Goal: Complete application form

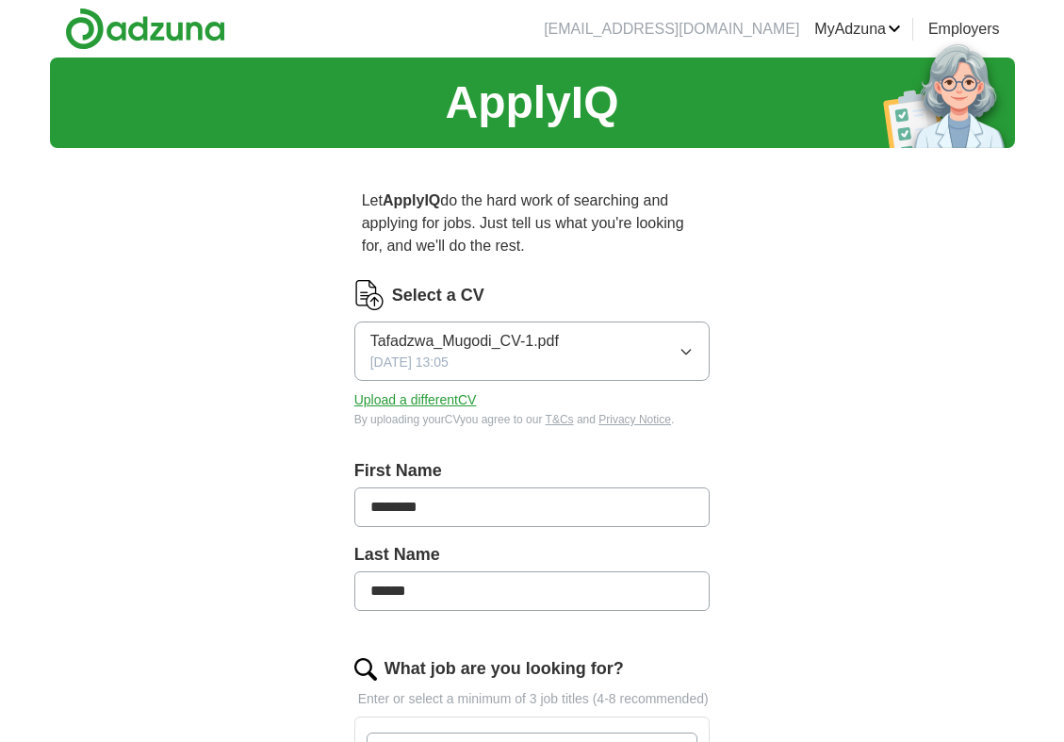
click at [684, 355] on icon "button" at bounding box center [686, 351] width 15 height 15
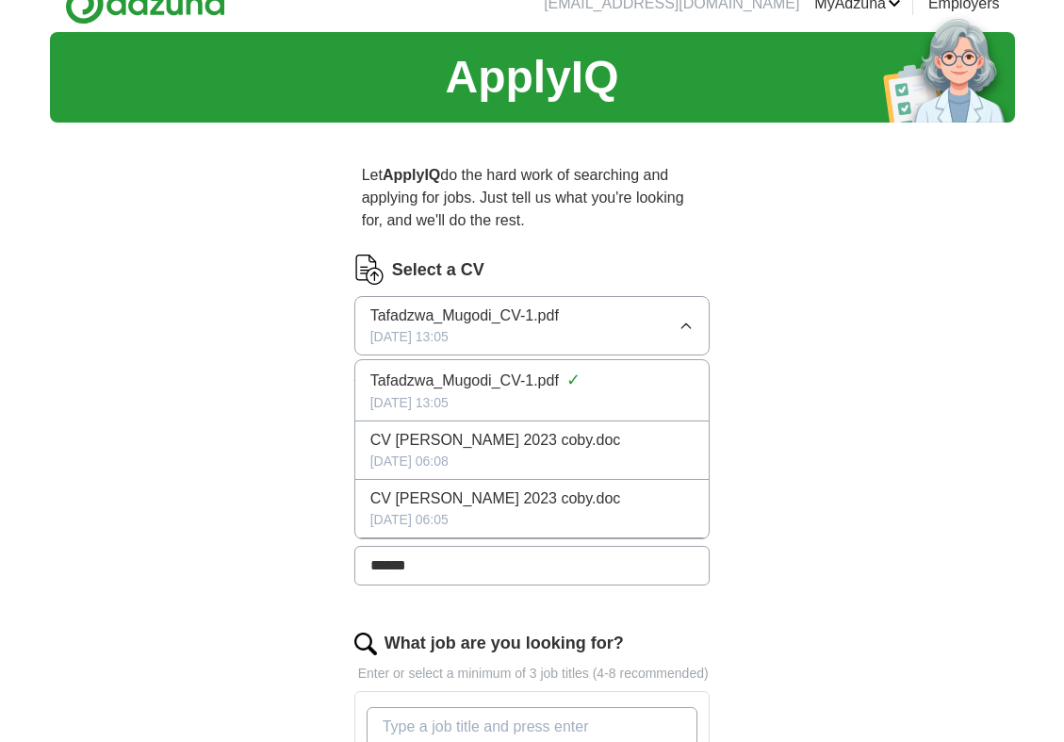
scroll to position [25, 0]
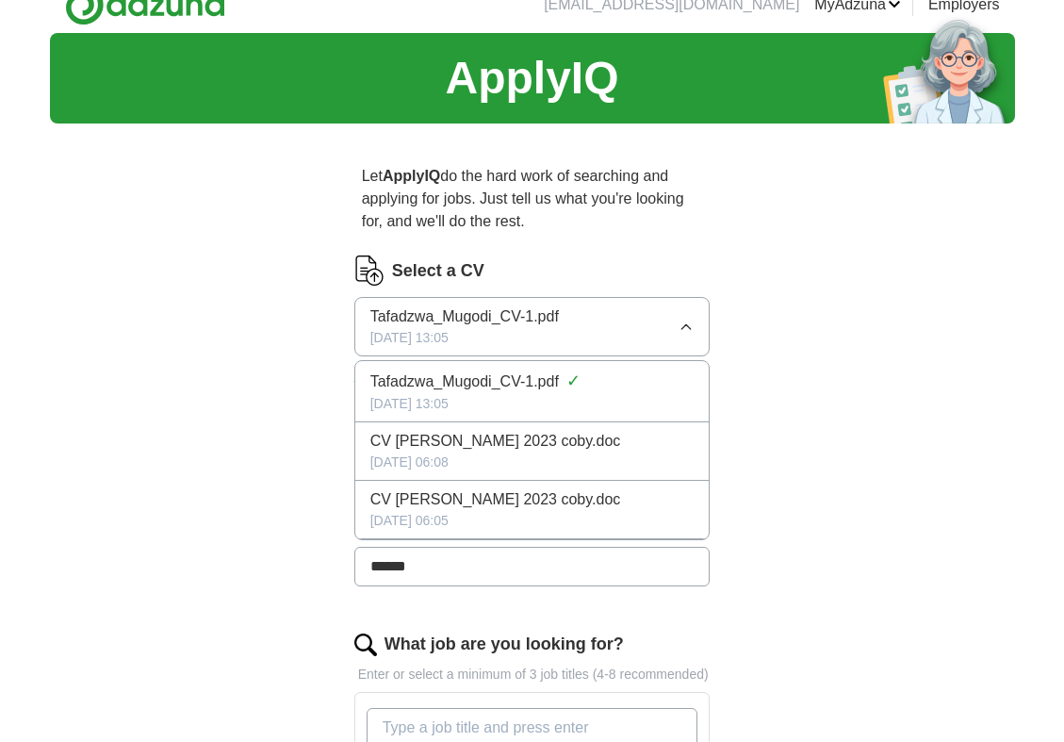
click at [557, 318] on span "Tafadzwa_Mugodi_CV-1.pdf" at bounding box center [465, 316] width 189 height 23
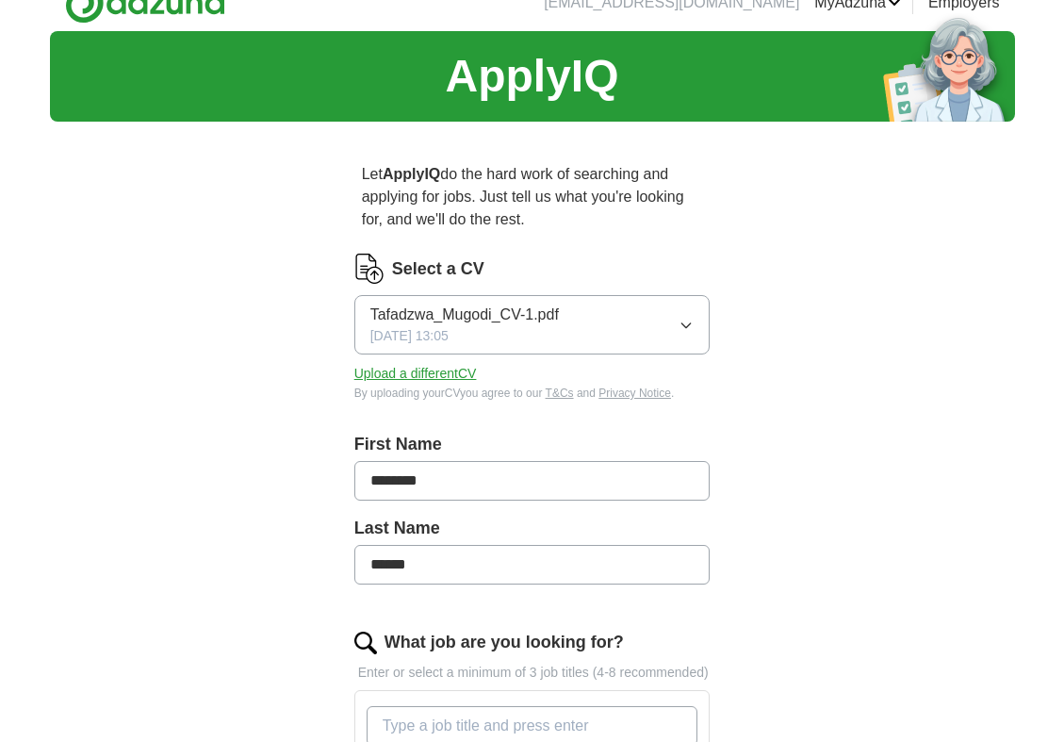
scroll to position [20, 0]
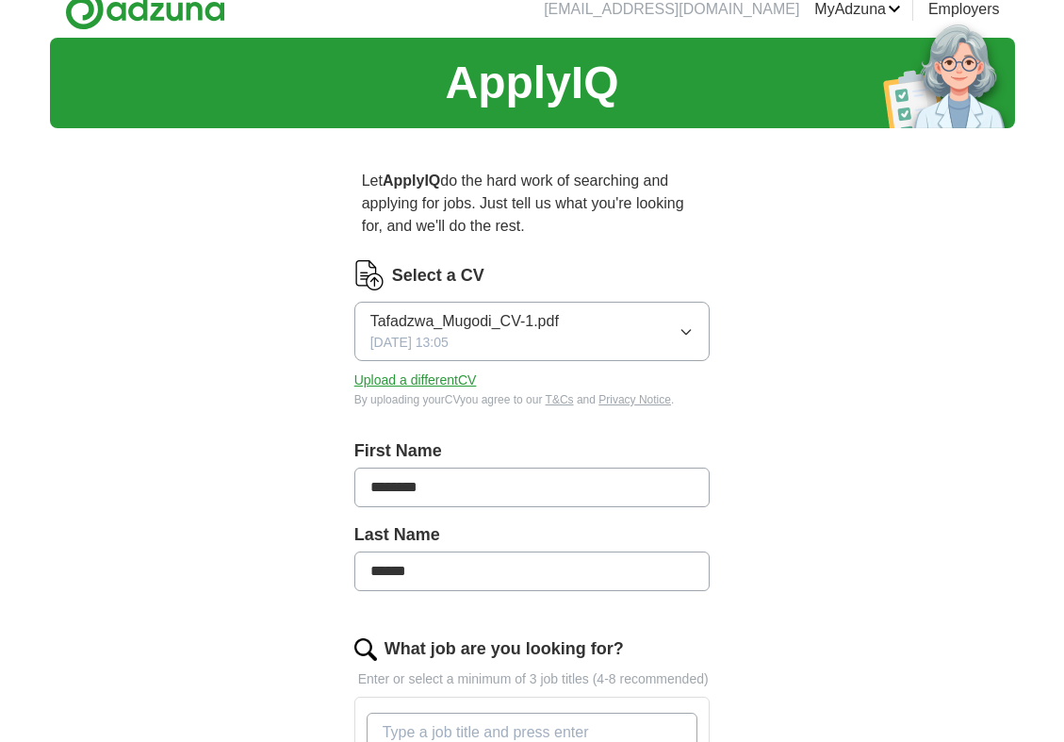
click at [496, 319] on span "Tafadzwa_Mugodi_CV-1.pdf" at bounding box center [465, 321] width 189 height 23
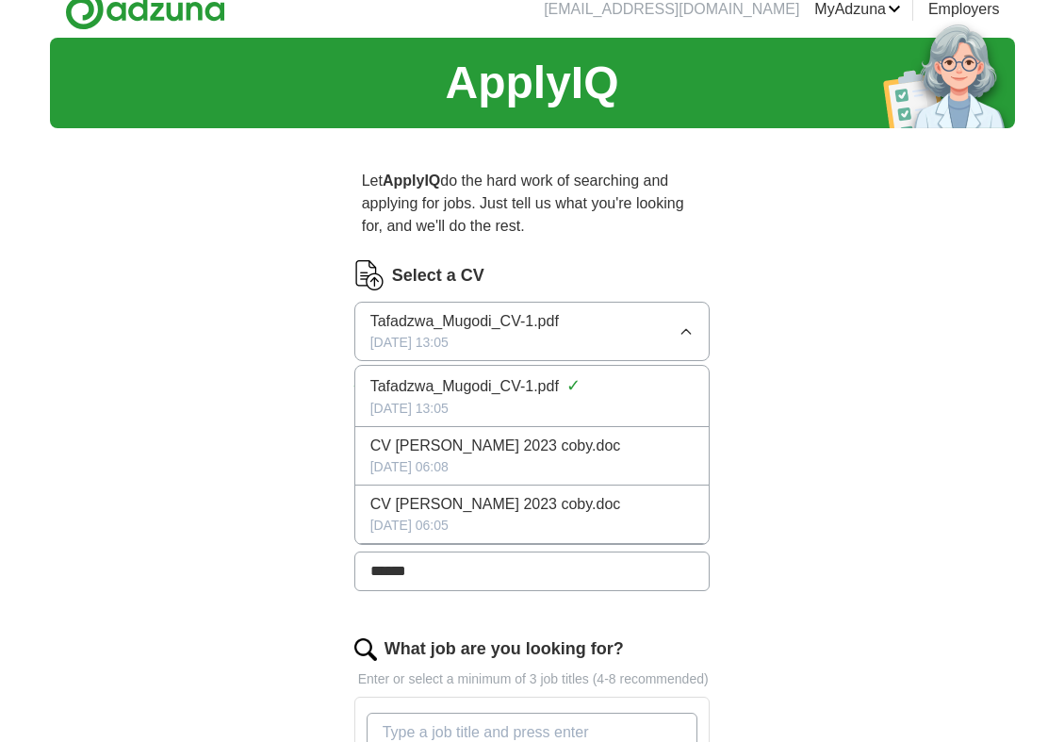
click at [504, 317] on span "Tafadzwa_Mugodi_CV-1.pdf" at bounding box center [465, 321] width 189 height 23
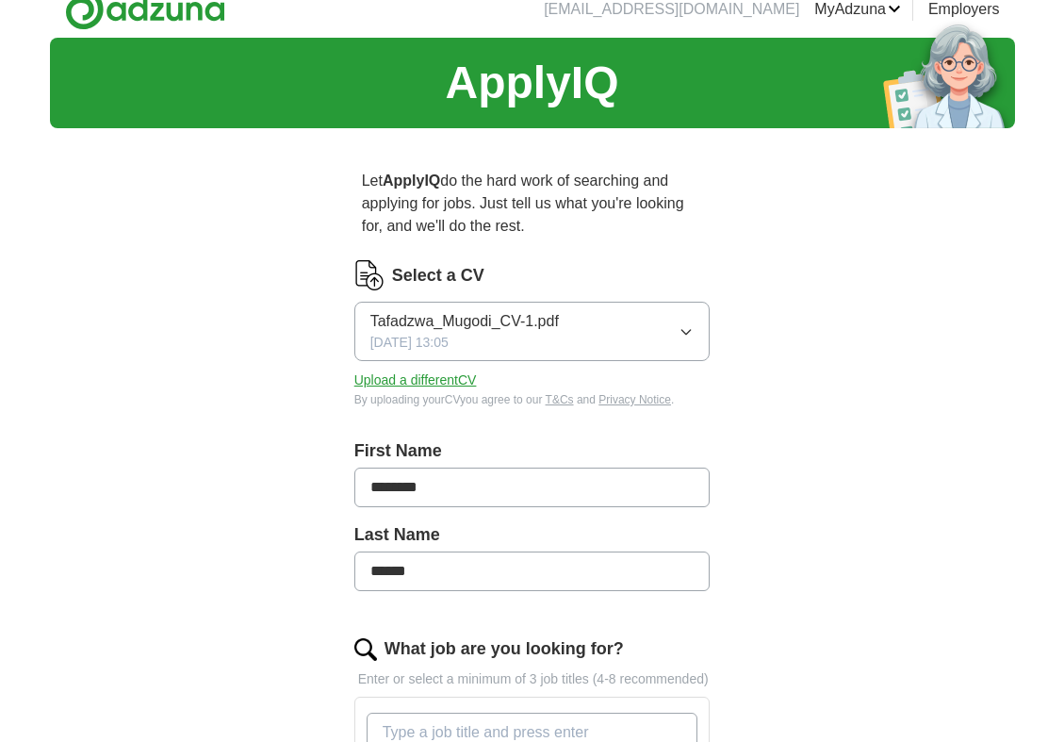
click at [504, 317] on span "Tafadzwa_Mugodi_CV-1.pdf" at bounding box center [465, 321] width 189 height 23
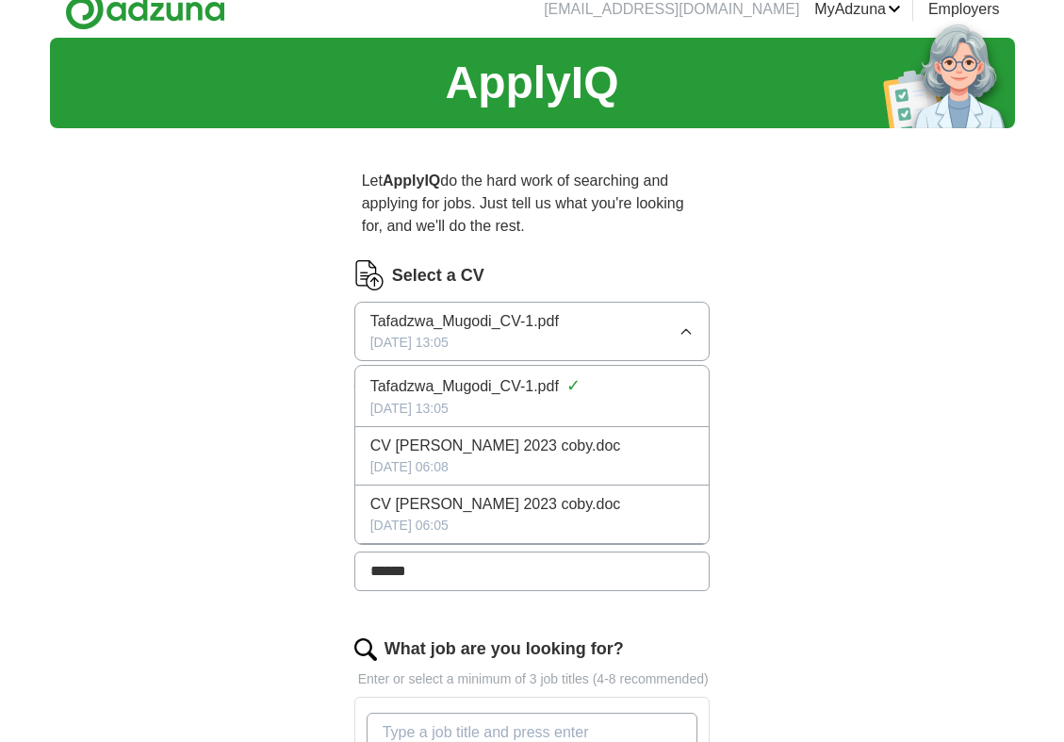
click at [508, 322] on span "Tafadzwa_Mugodi_CV-1.pdf" at bounding box center [465, 321] width 189 height 23
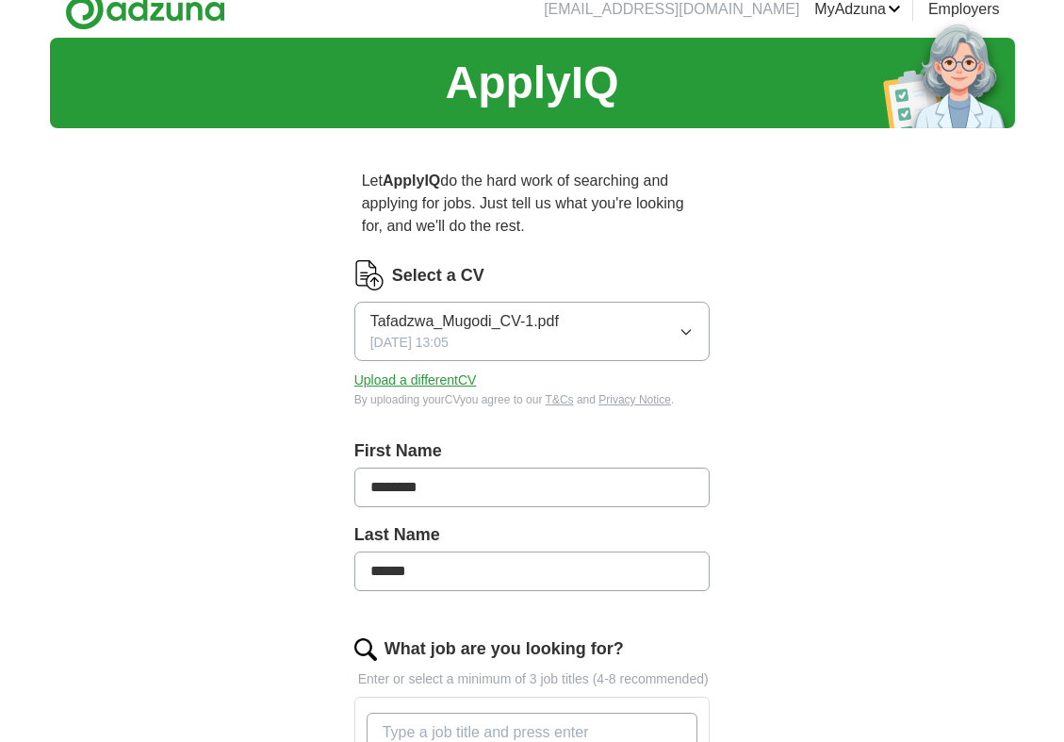
click at [690, 331] on icon "button" at bounding box center [686, 331] width 15 height 15
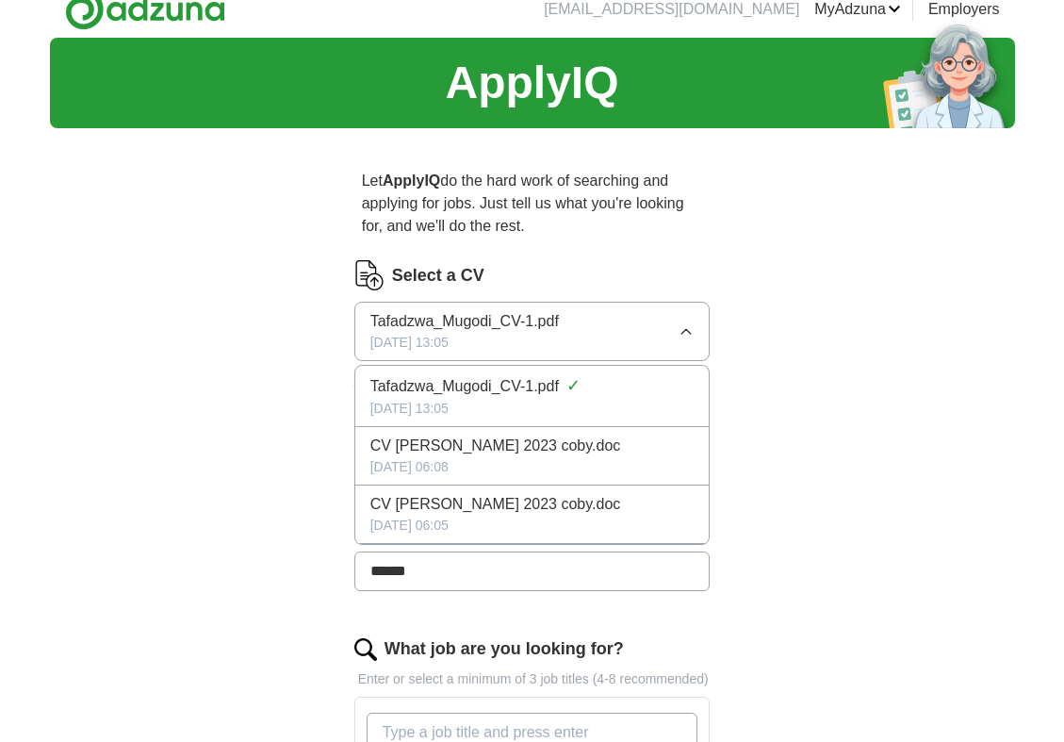
click at [512, 329] on span "Tafadzwa_Mugodi_CV-1.pdf" at bounding box center [465, 321] width 189 height 23
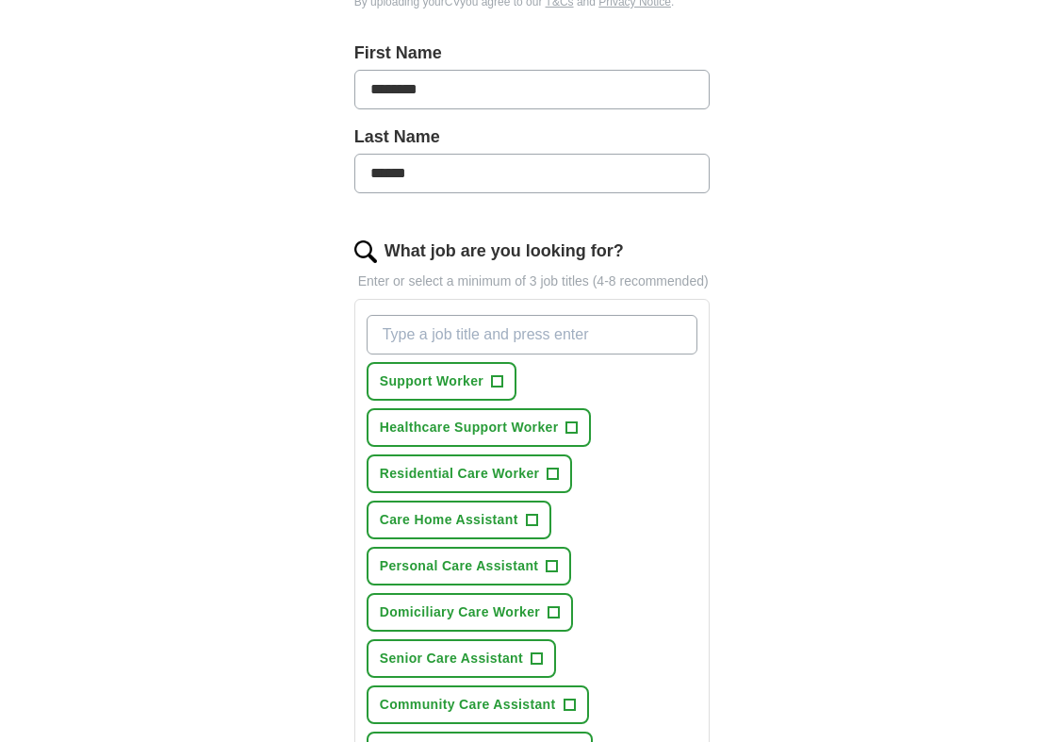
scroll to position [420, 0]
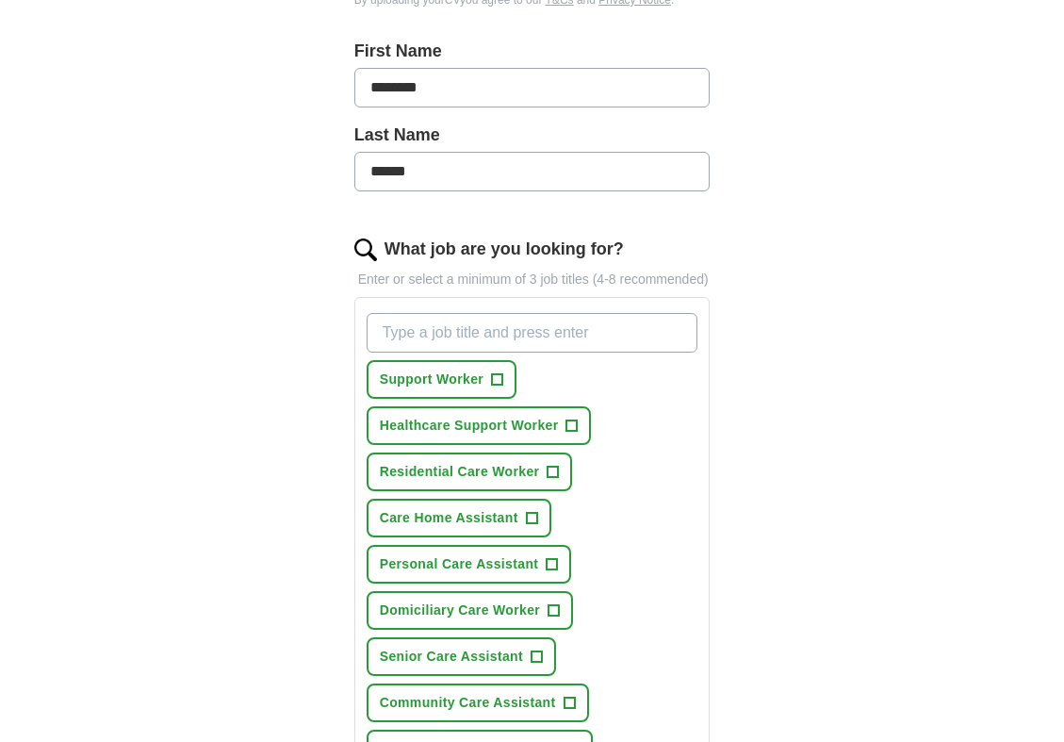
click at [535, 430] on span "Healthcare Support Worker" at bounding box center [469, 426] width 179 height 20
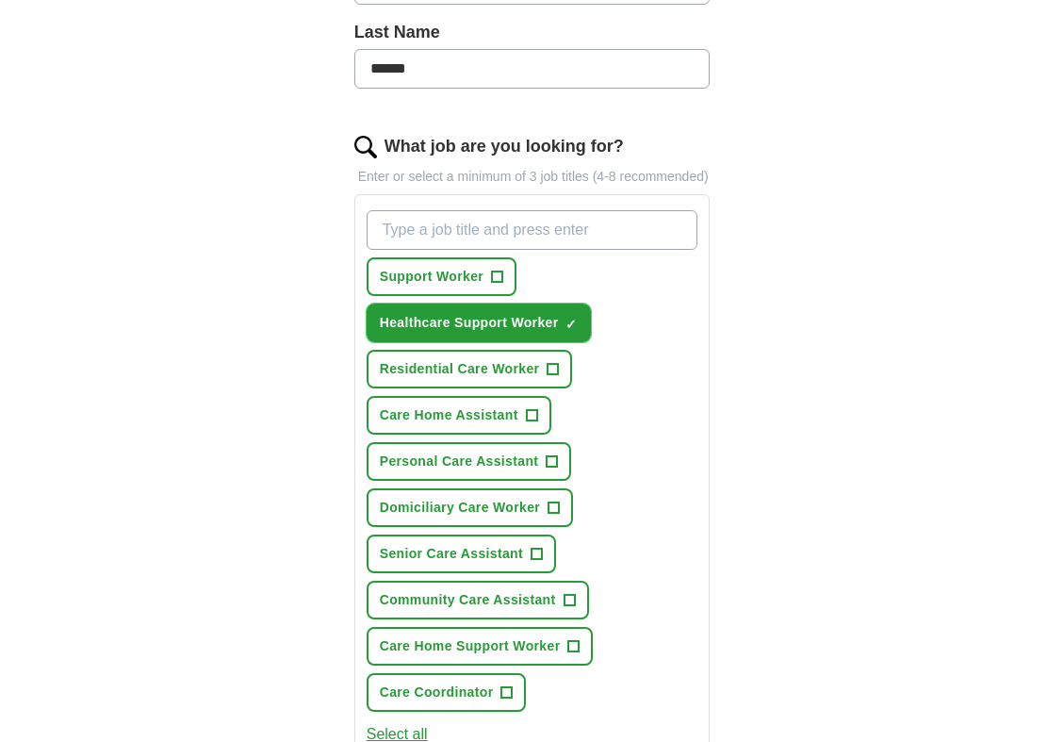
scroll to position [533, 0]
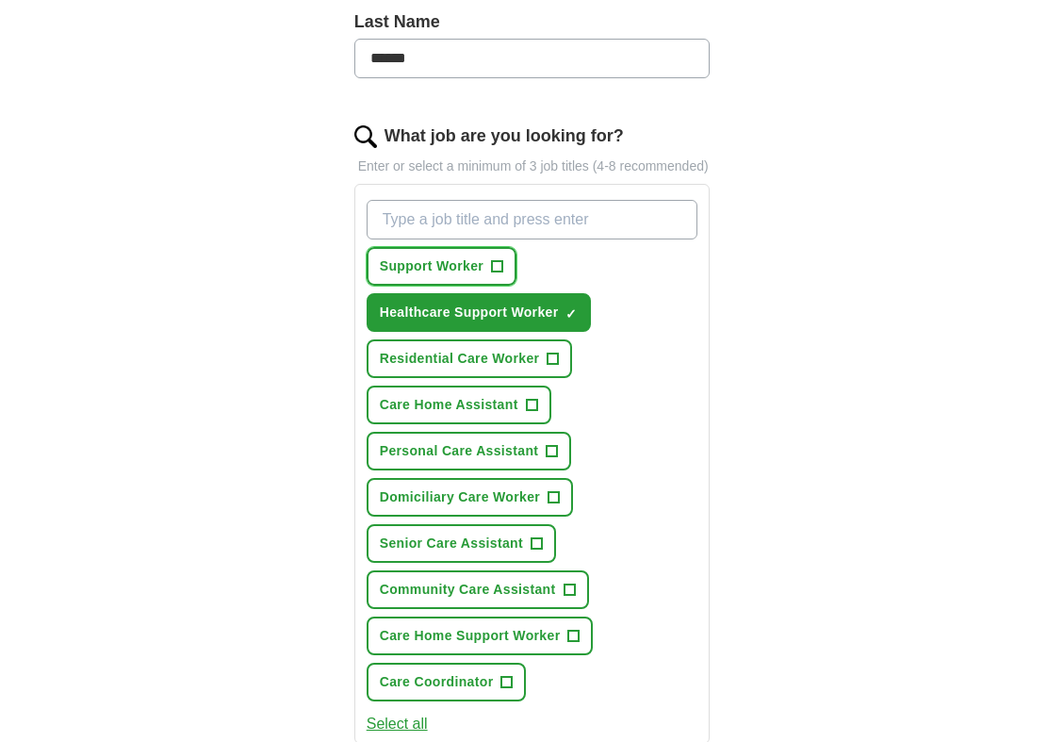
click at [497, 266] on span "+" at bounding box center [497, 266] width 11 height 15
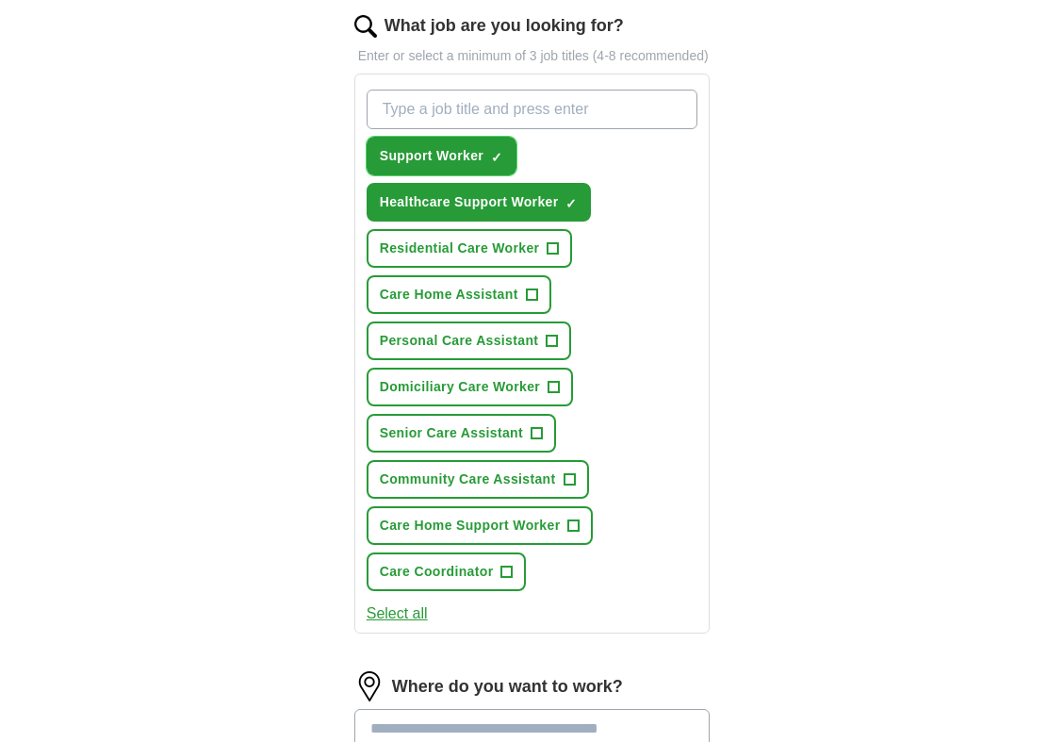
scroll to position [644, 0]
click at [446, 109] on input "What job are you looking for?" at bounding box center [533, 109] width 332 height 40
click at [945, 211] on div "ApplyIQ Let ApplyIQ do the hard work of searching and applying for jobs. Just t…" at bounding box center [532, 275] width 965 height 1722
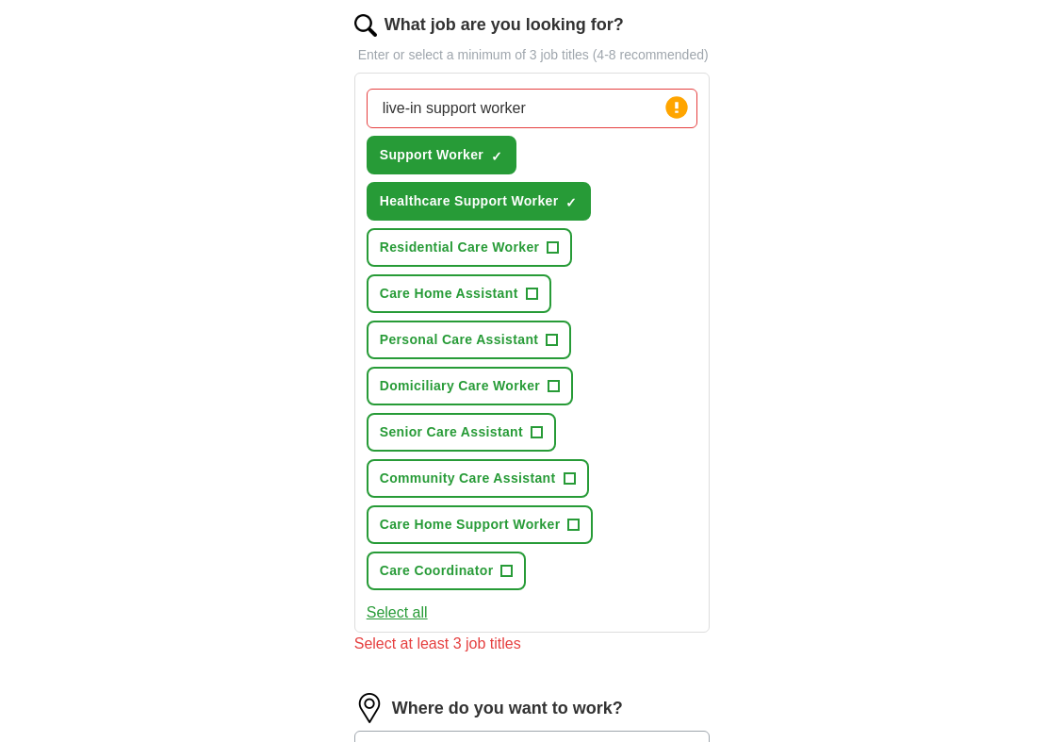
click at [594, 109] on input "live-in support worker" at bounding box center [533, 109] width 332 height 40
type input "live-in support worker"
click at [868, 197] on div "ApplyIQ Let ApplyIQ do the hard work of searching and applying for jobs. Just t…" at bounding box center [532, 286] width 965 height 1744
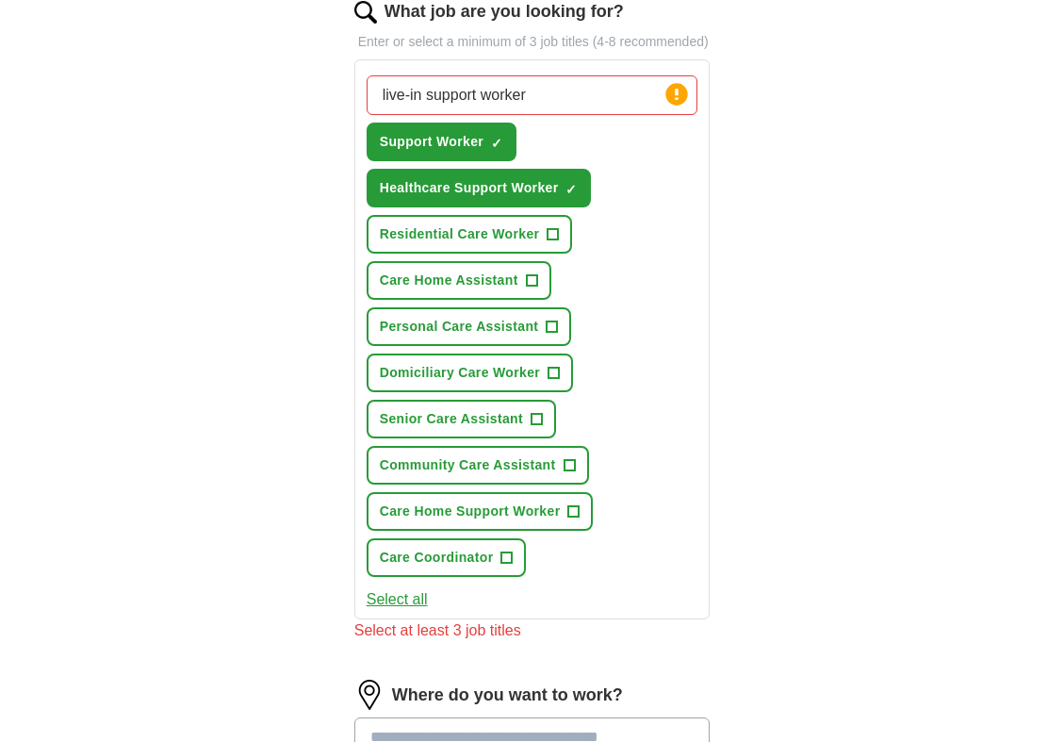
scroll to position [655, 0]
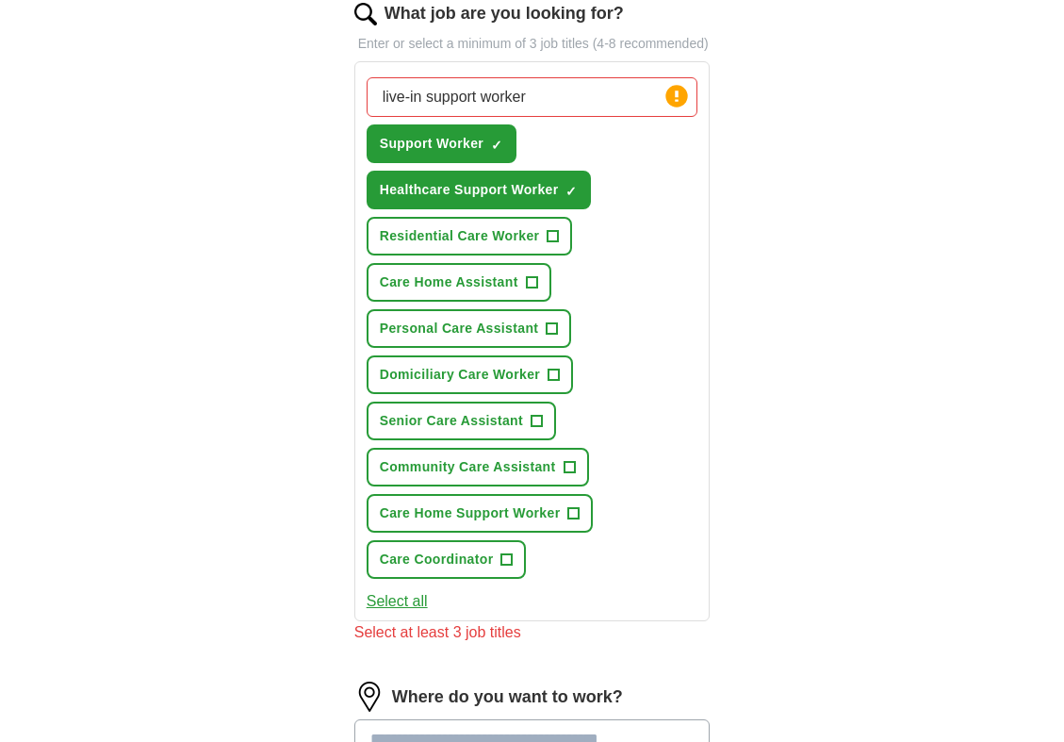
click at [553, 322] on span "+" at bounding box center [552, 329] width 11 height 15
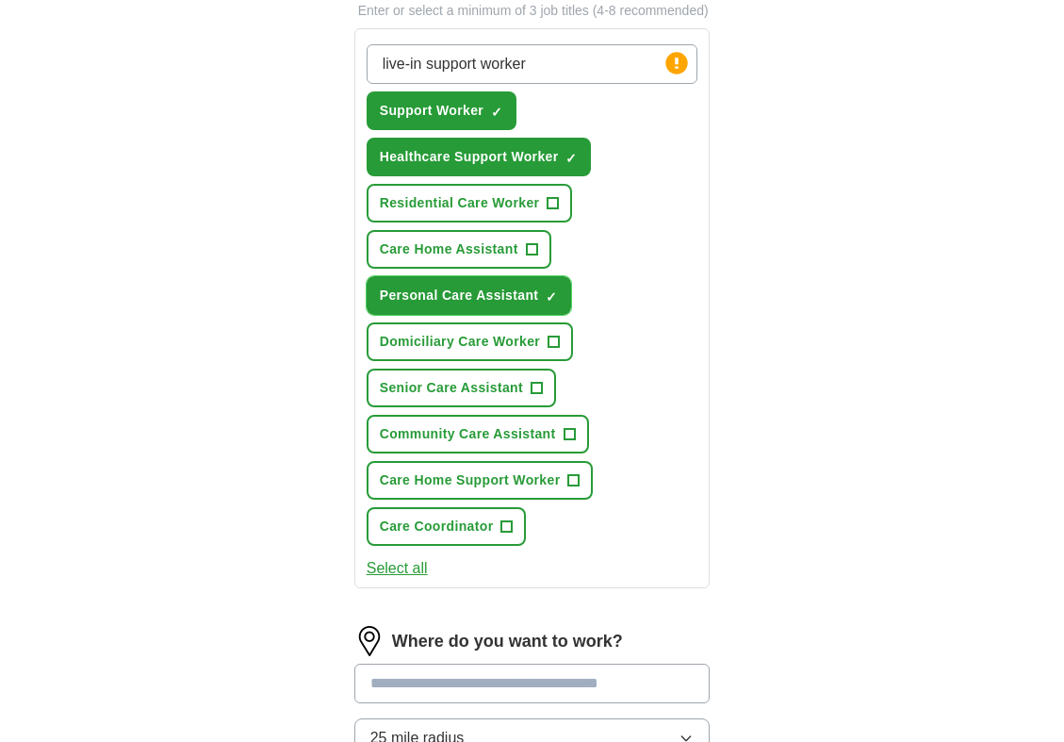
scroll to position [693, 0]
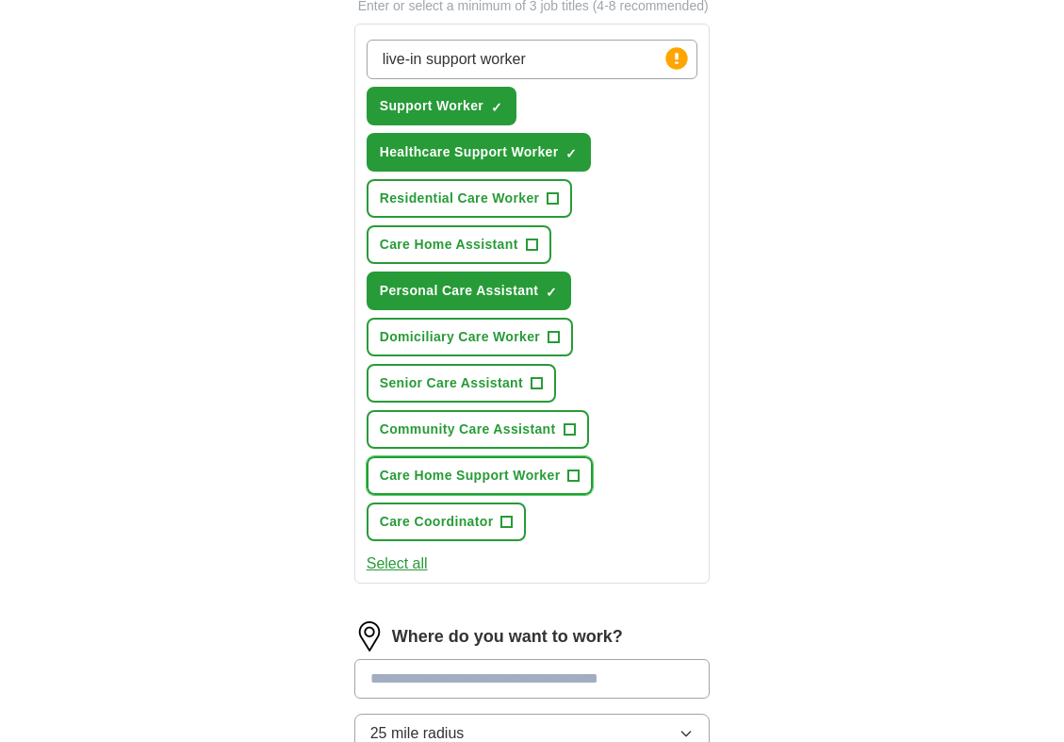
click at [576, 469] on span "+" at bounding box center [574, 476] width 11 height 15
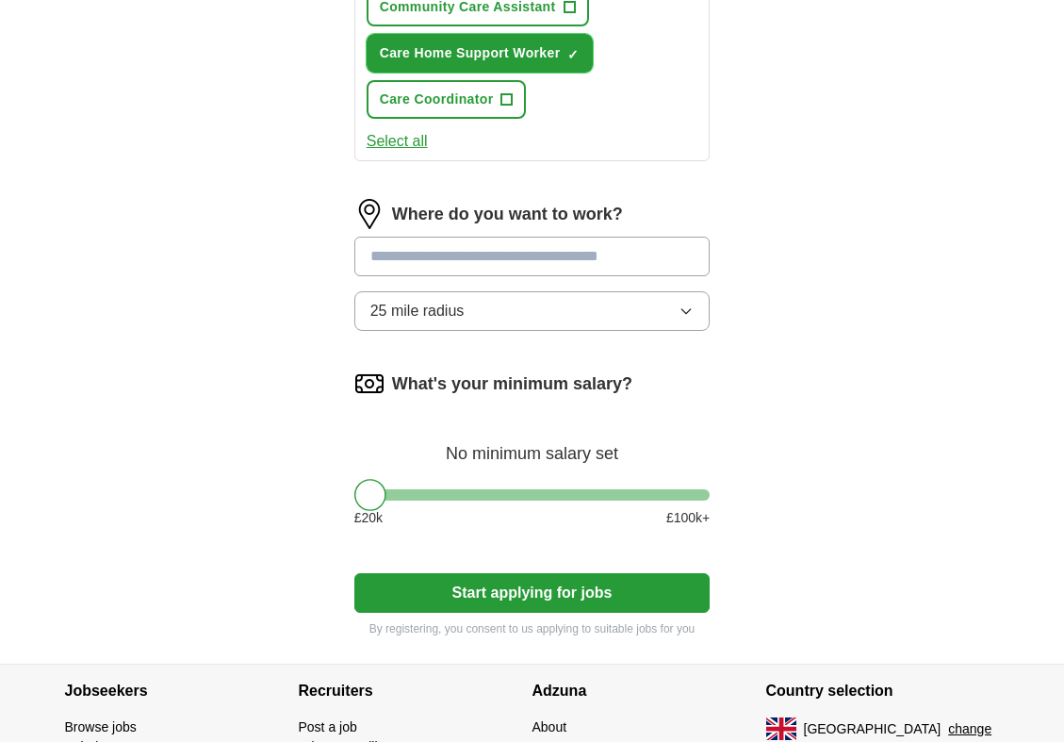
scroll to position [1116, 0]
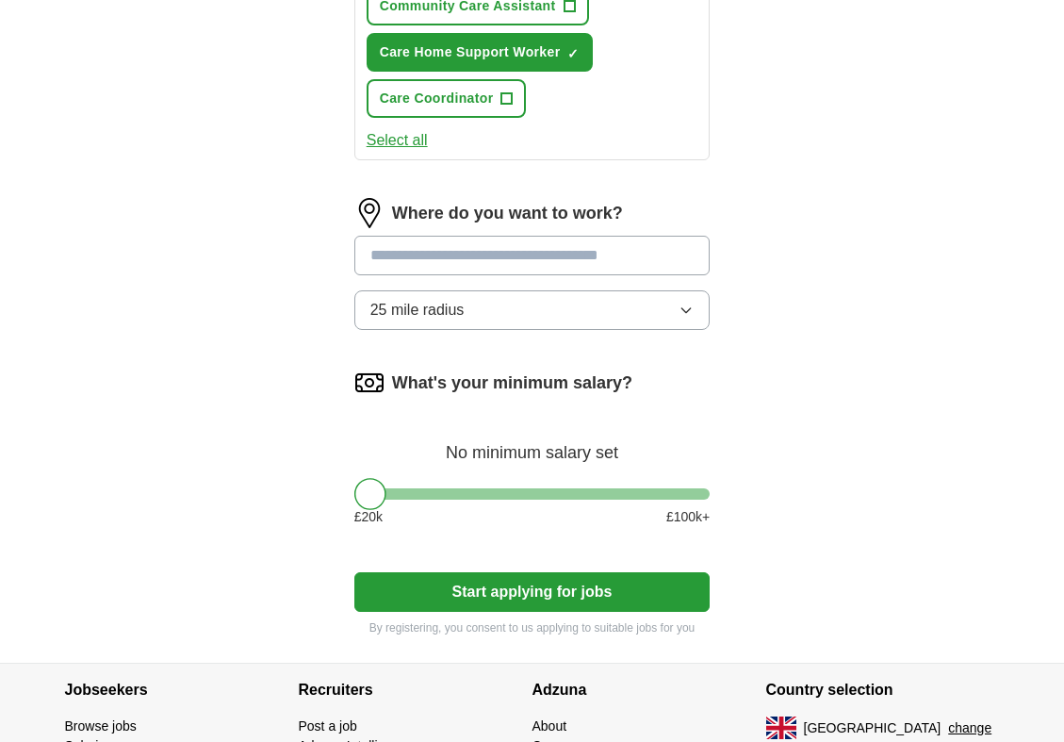
click at [636, 256] on input at bounding box center [532, 256] width 356 height 40
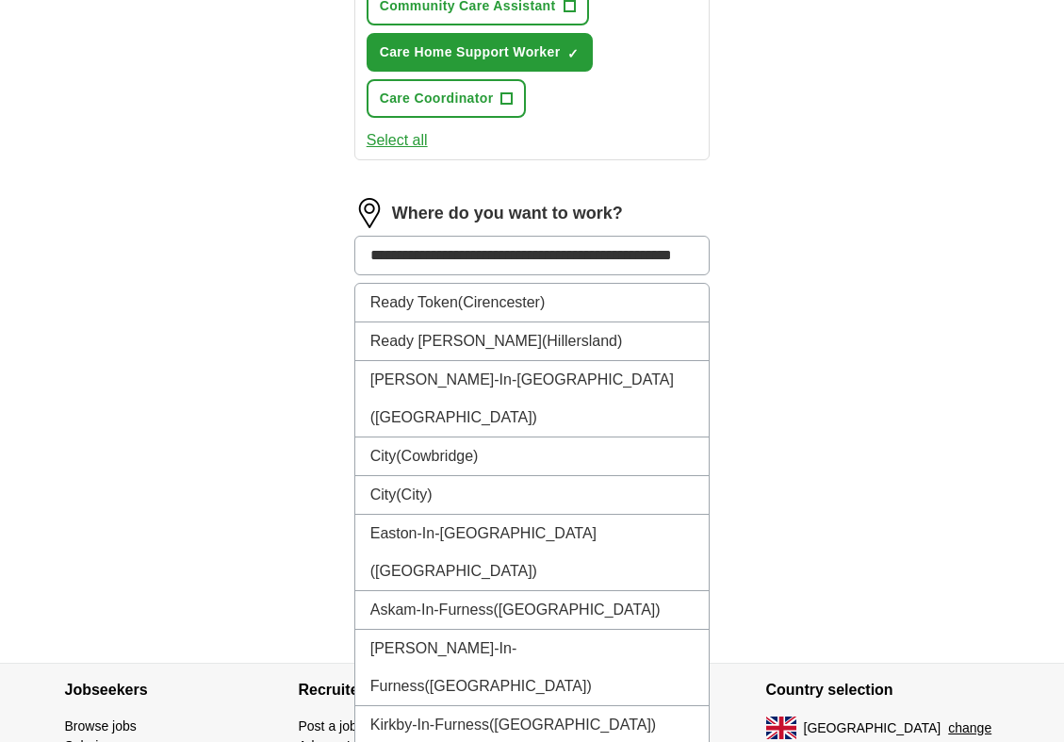
type input "**********"
click at [537, 409] on span "([GEOGRAPHIC_DATA])" at bounding box center [454, 417] width 167 height 16
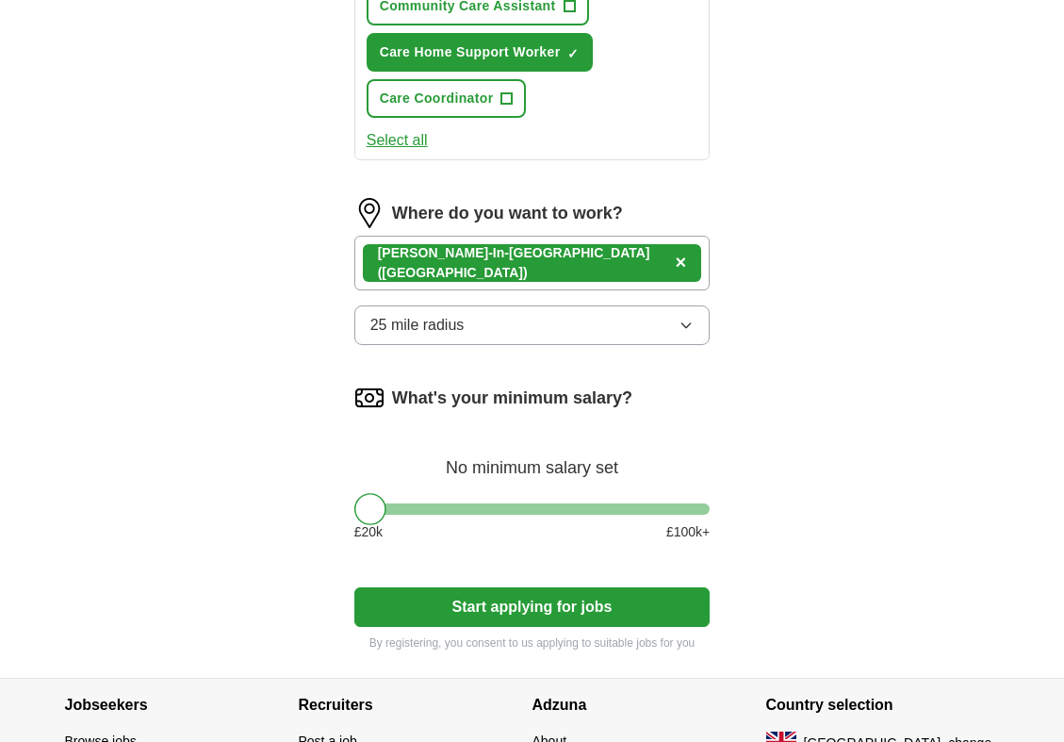
click at [683, 270] on div "[PERSON_NAME]-In-[GEOGRAPHIC_DATA] ([GEOGRAPHIC_DATA]) ×" at bounding box center [532, 263] width 356 height 55
click at [676, 272] on div "[PERSON_NAME]-In-[GEOGRAPHIC_DATA] ([GEOGRAPHIC_DATA]) ×" at bounding box center [532, 263] width 356 height 55
click at [682, 323] on icon "button" at bounding box center [686, 325] width 15 height 15
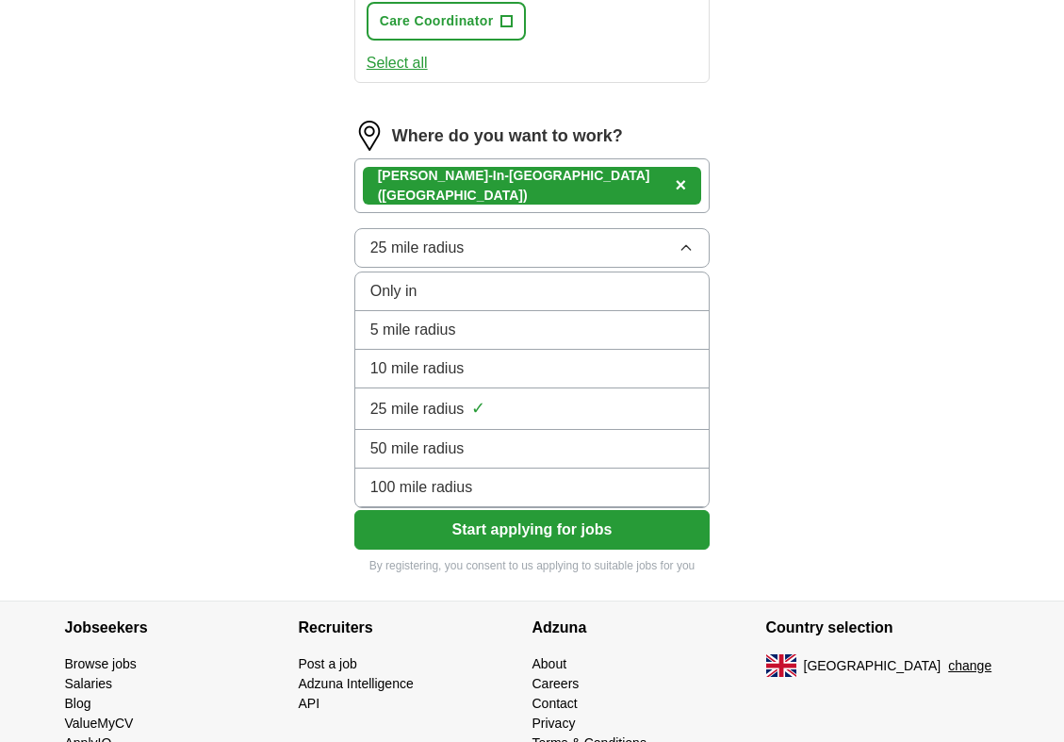
scroll to position [1193, 0]
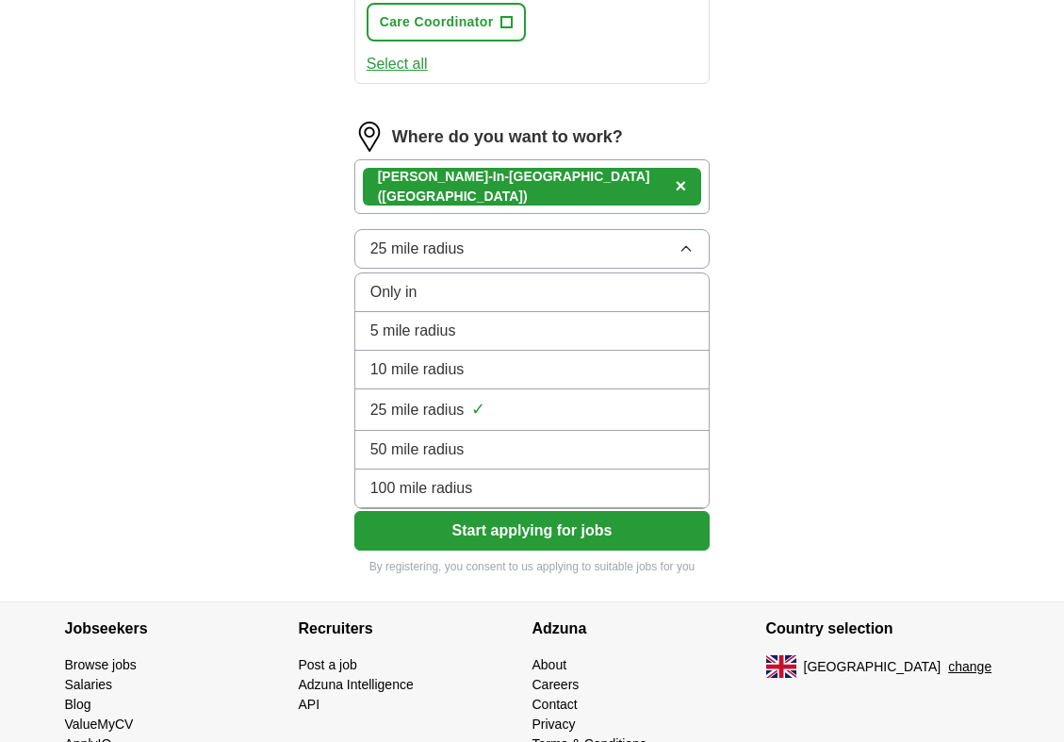
click at [527, 490] on div "100 mile radius" at bounding box center [533, 488] width 324 height 23
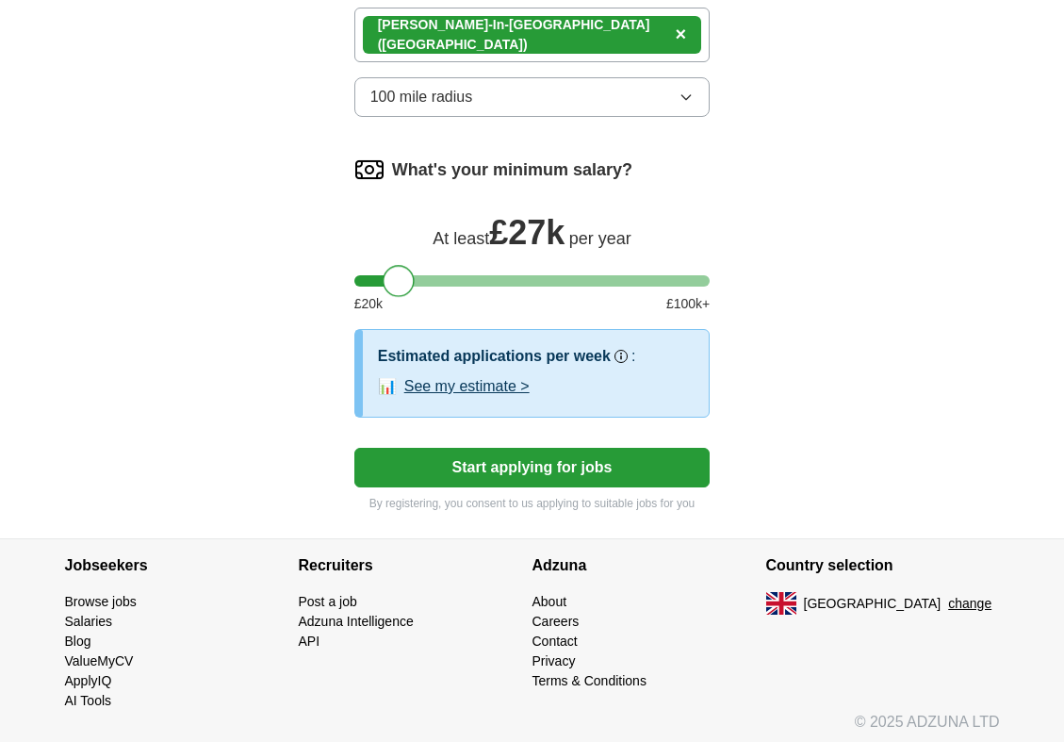
scroll to position [1351, 0]
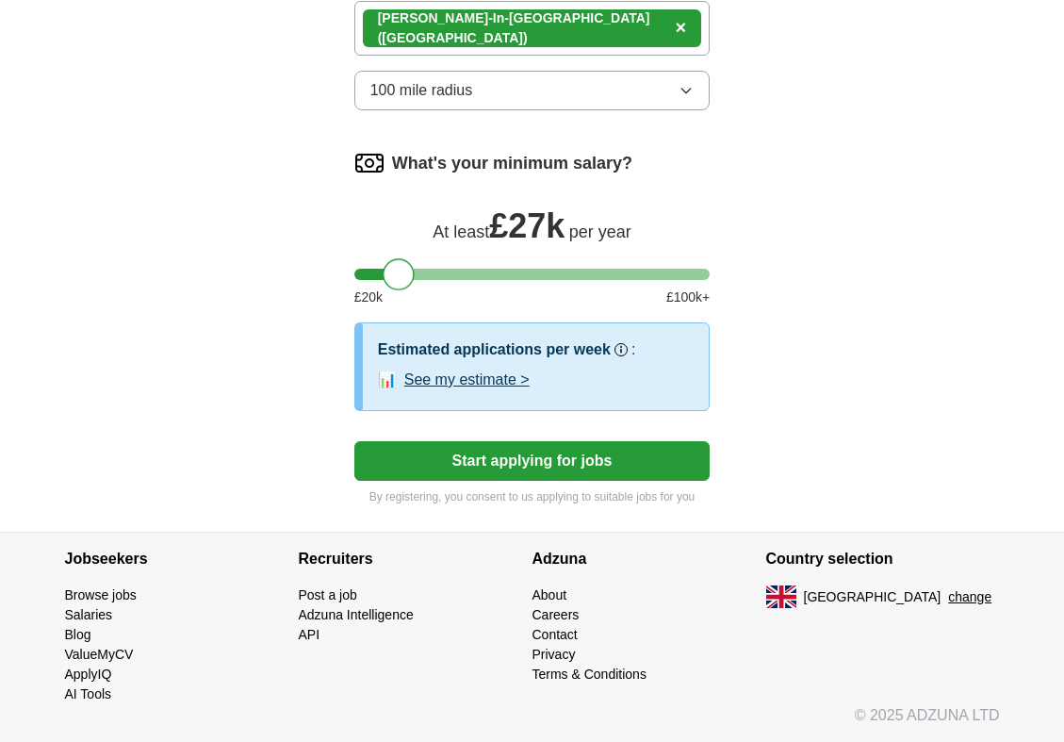
click at [613, 464] on button "Start applying for jobs" at bounding box center [532, 461] width 356 height 40
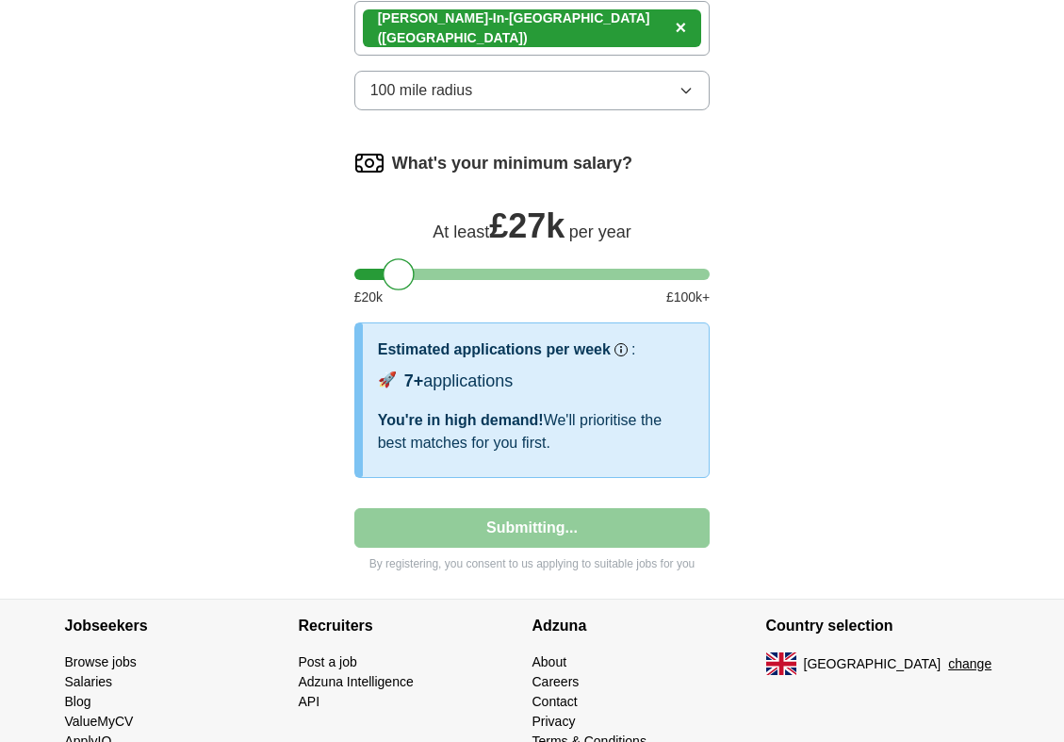
select select "**"
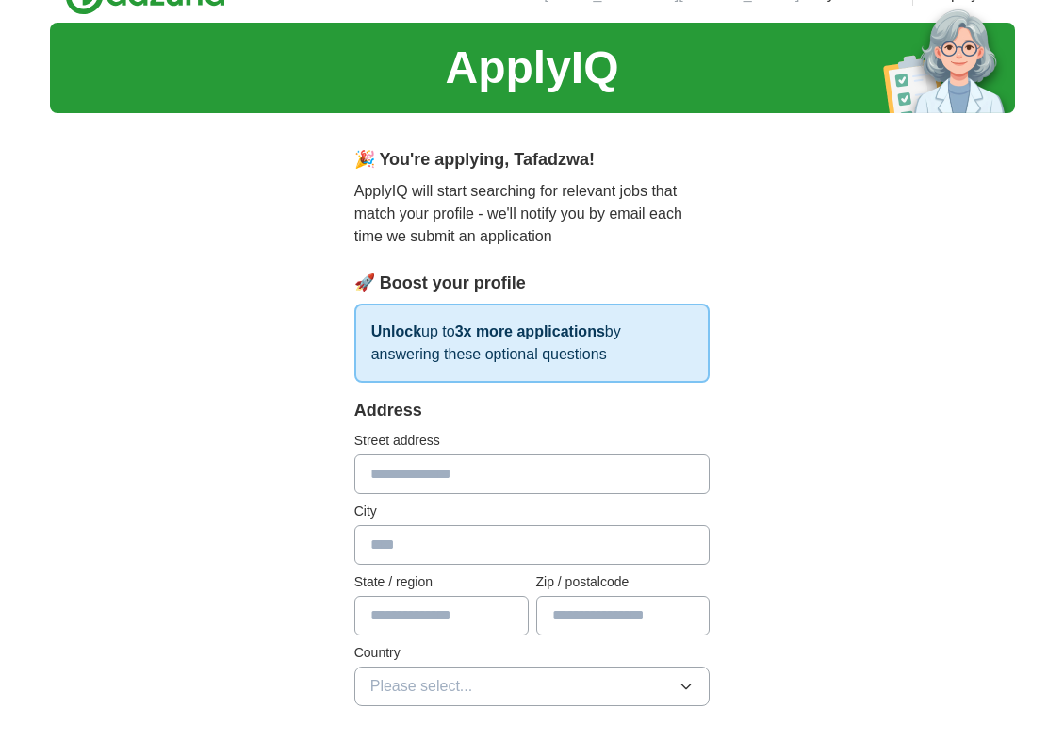
scroll to position [0, 0]
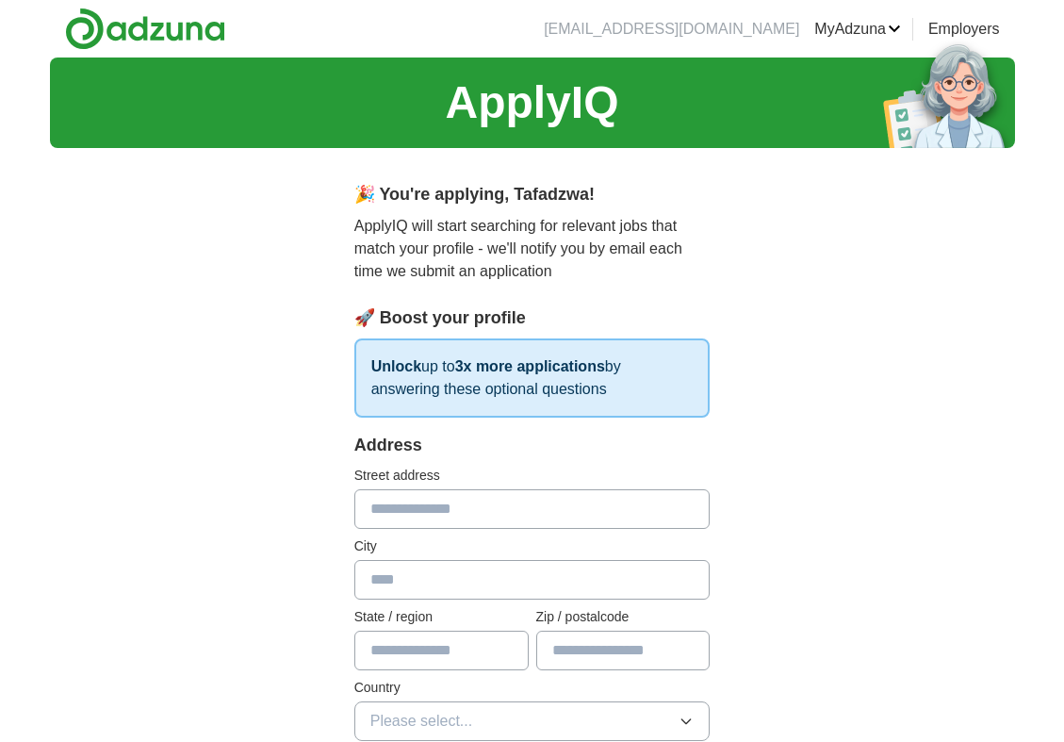
click at [489, 506] on input "text" at bounding box center [532, 509] width 356 height 40
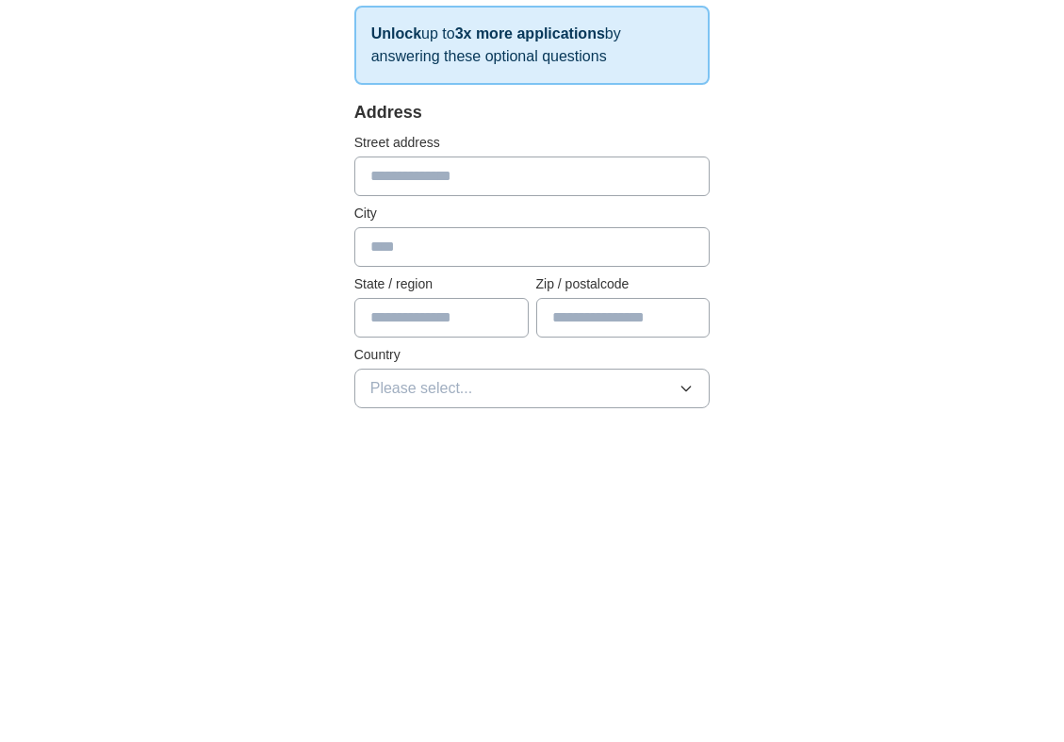
click at [538, 470] on label "Street address" at bounding box center [532, 476] width 356 height 20
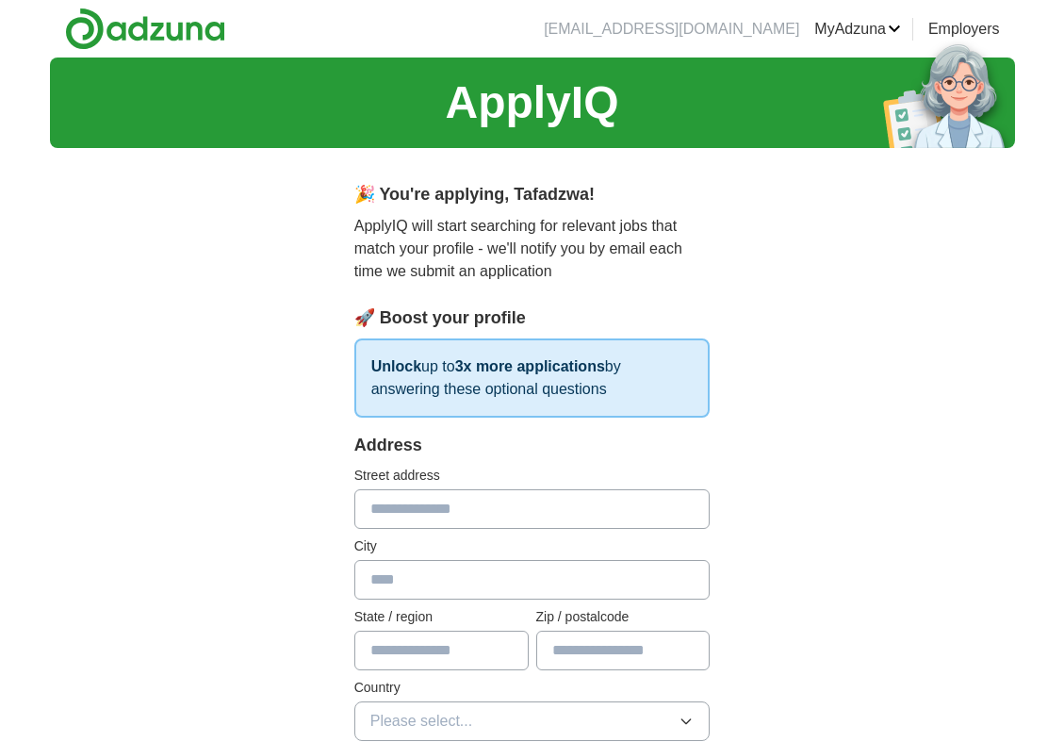
click at [468, 504] on input "text" at bounding box center [532, 509] width 356 height 40
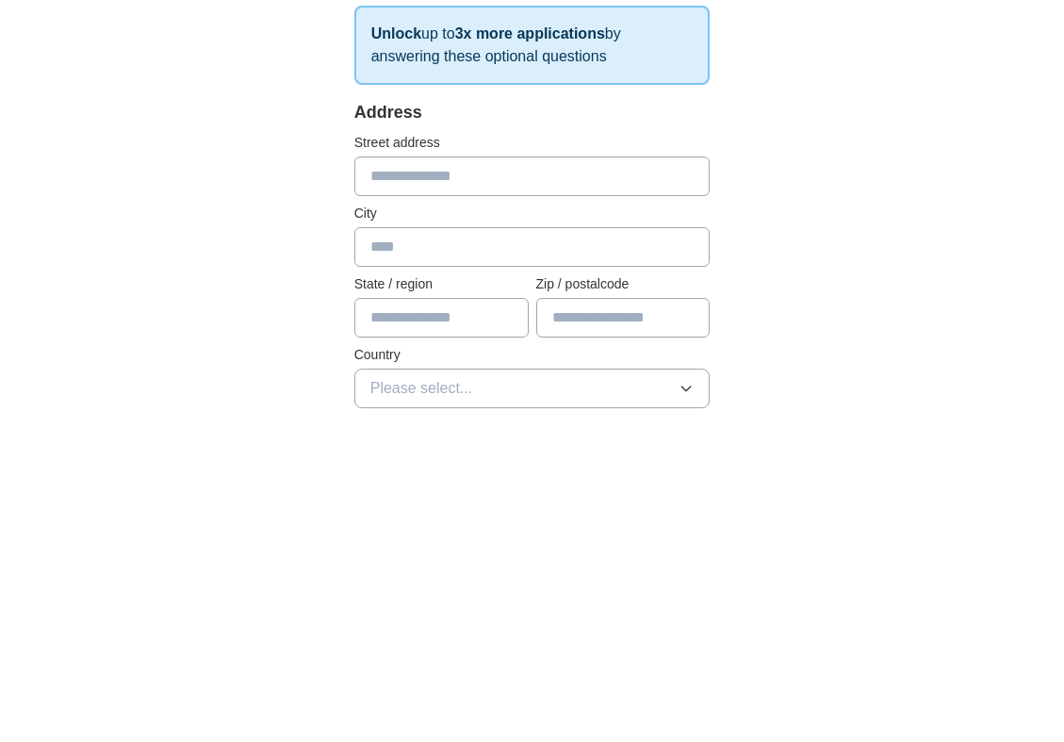
click at [558, 509] on input "text" at bounding box center [532, 509] width 356 height 40
type input "**********"
type input "******"
type input "*****"
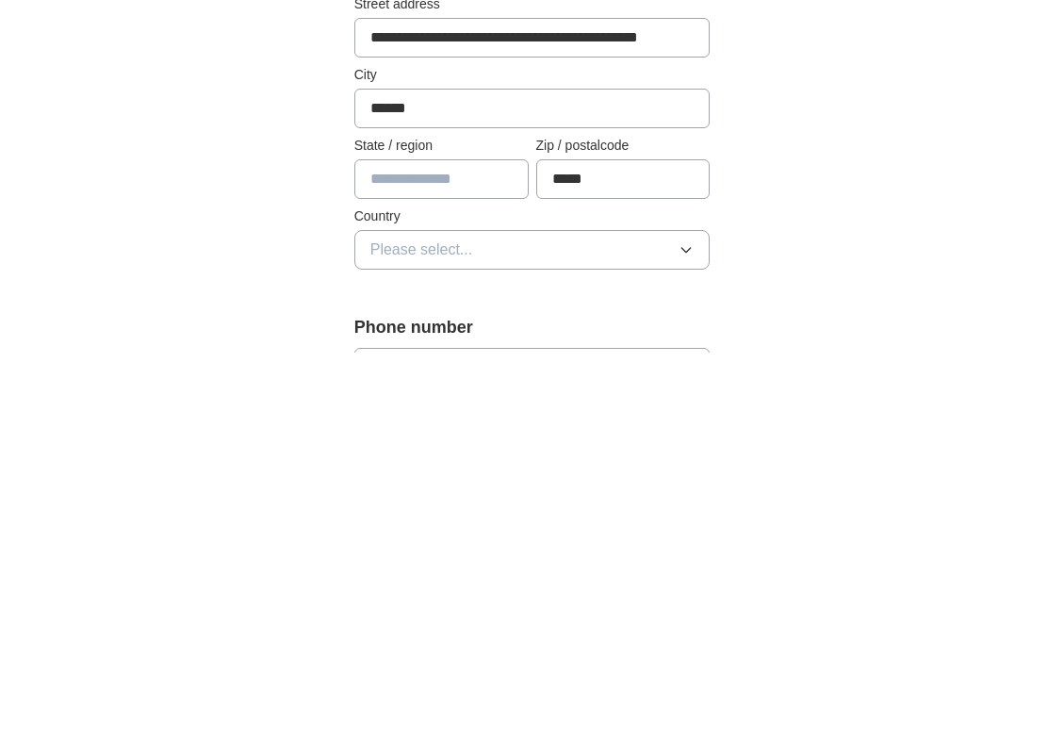
scroll to position [84, 0]
click at [454, 563] on input "text" at bounding box center [441, 567] width 174 height 40
type input "*******"
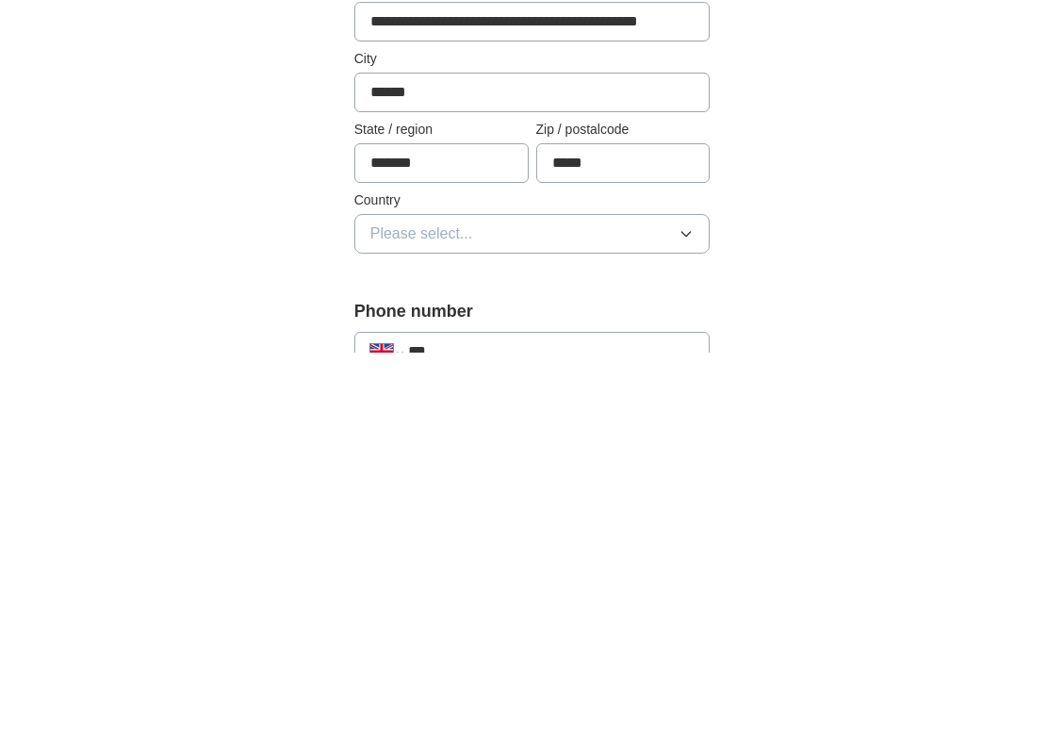
scroll to position [99, 0]
click at [557, 618] on button "Please select..." at bounding box center [532, 622] width 356 height 40
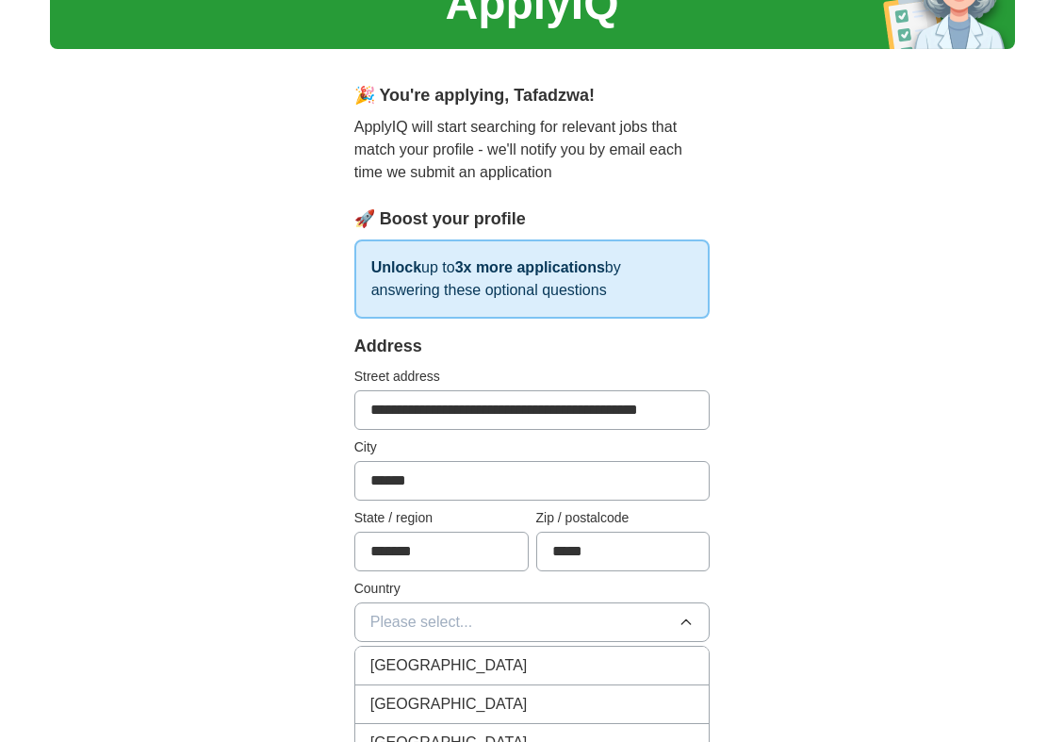
click at [467, 627] on span "Please select..." at bounding box center [422, 622] width 103 height 23
click at [468, 619] on span "Please select..." at bounding box center [422, 622] width 103 height 23
click at [449, 668] on span "[GEOGRAPHIC_DATA]" at bounding box center [449, 665] width 157 height 23
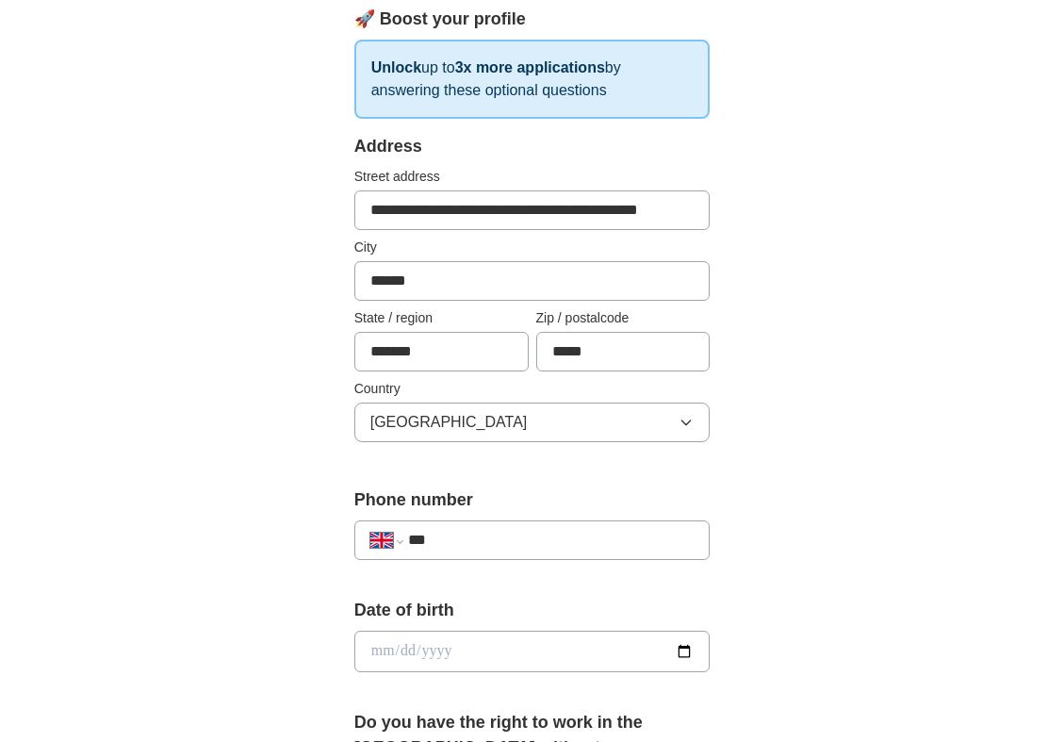
scroll to position [300, 0]
click at [539, 535] on input "***" at bounding box center [551, 539] width 287 height 23
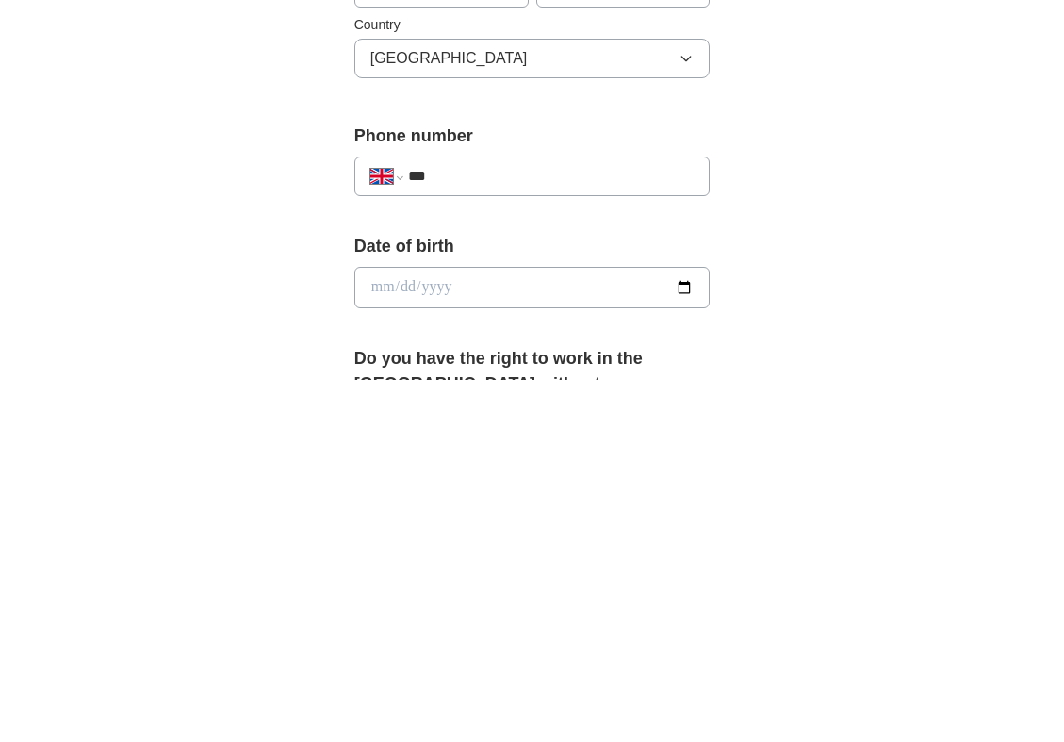
click at [551, 536] on input "***" at bounding box center [551, 539] width 287 height 23
type input "**********"
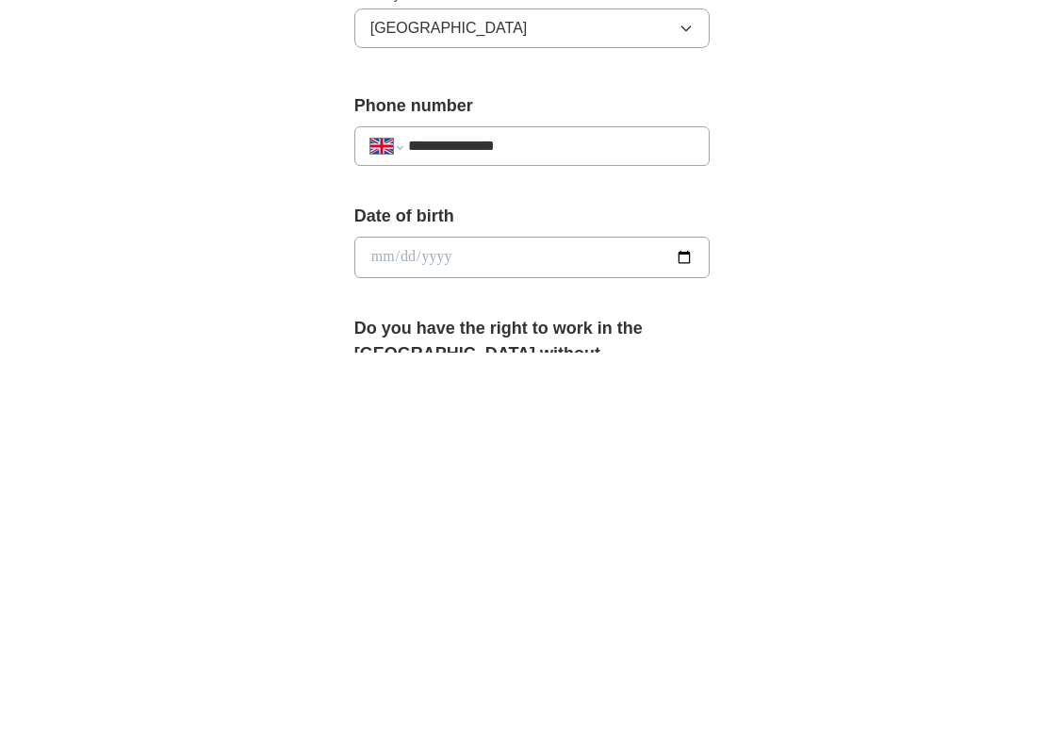
scroll to position [330, 0]
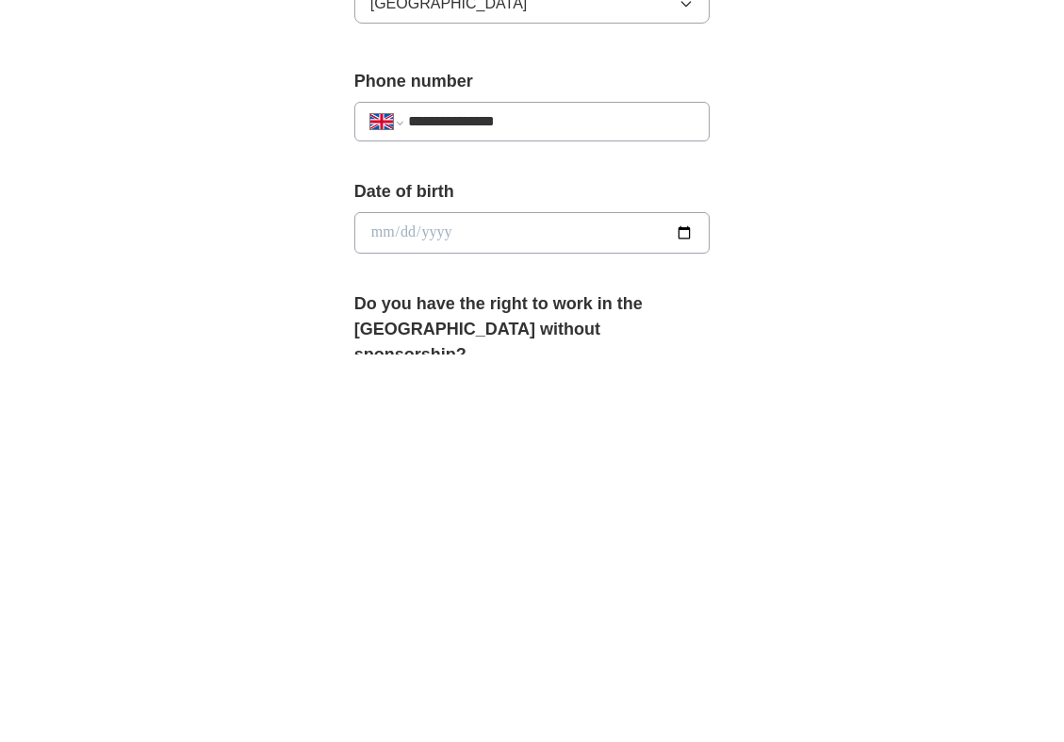
click at [569, 619] on input "date" at bounding box center [532, 620] width 356 height 41
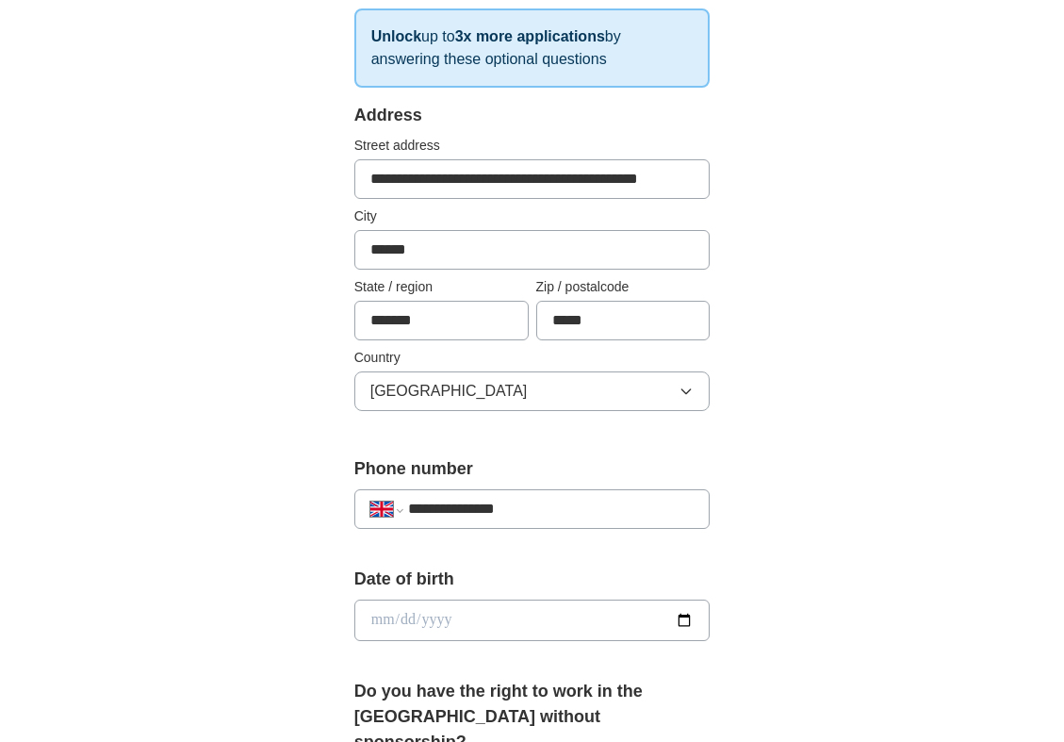
click at [527, 619] on input "date" at bounding box center [532, 620] width 356 height 41
click at [384, 618] on input "date" at bounding box center [532, 620] width 356 height 41
click at [382, 620] on input "date" at bounding box center [532, 620] width 356 height 41
click at [380, 620] on input "date" at bounding box center [532, 620] width 356 height 41
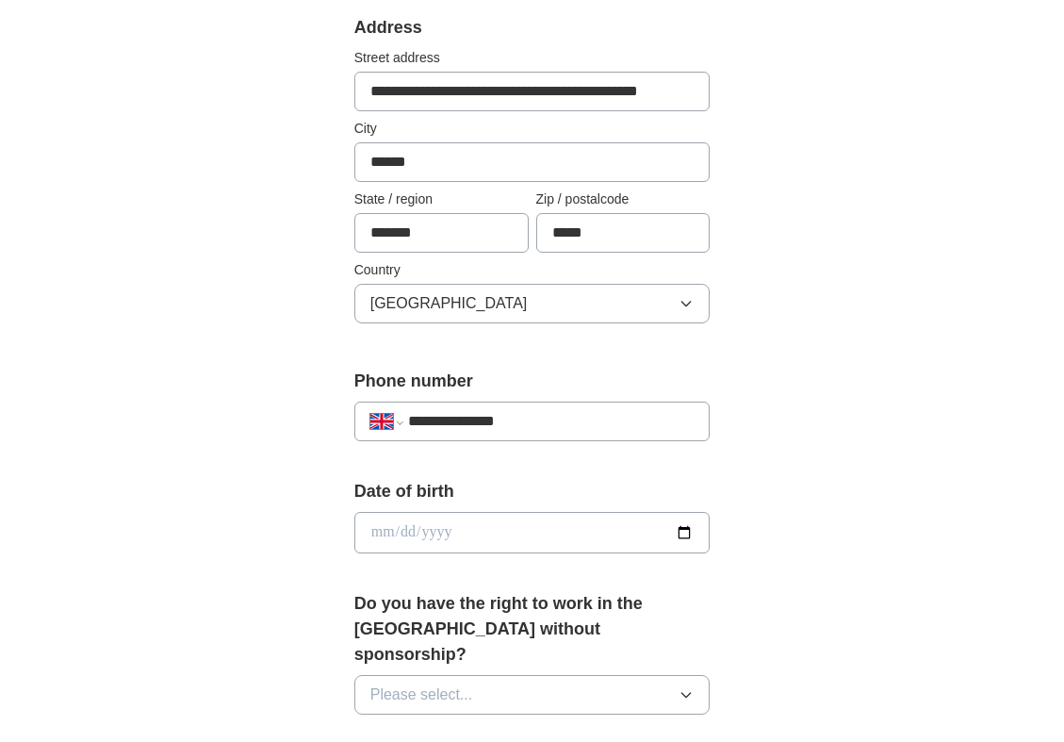
scroll to position [508, 0]
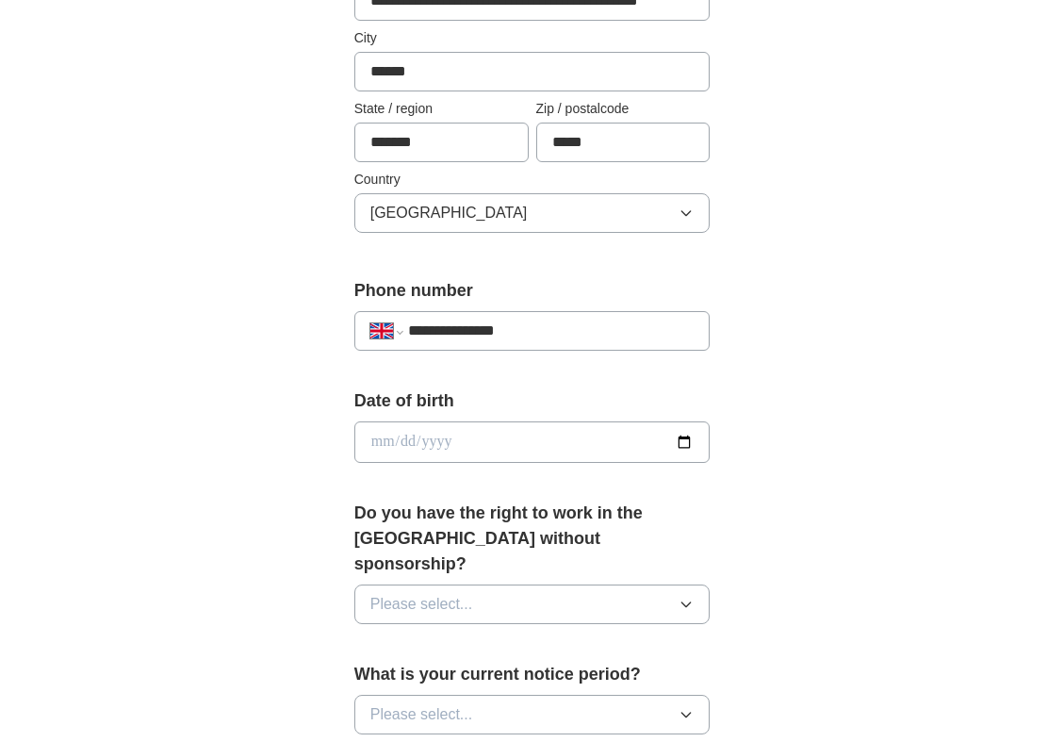
click at [683, 444] on input "date" at bounding box center [532, 441] width 356 height 41
type input "**********"
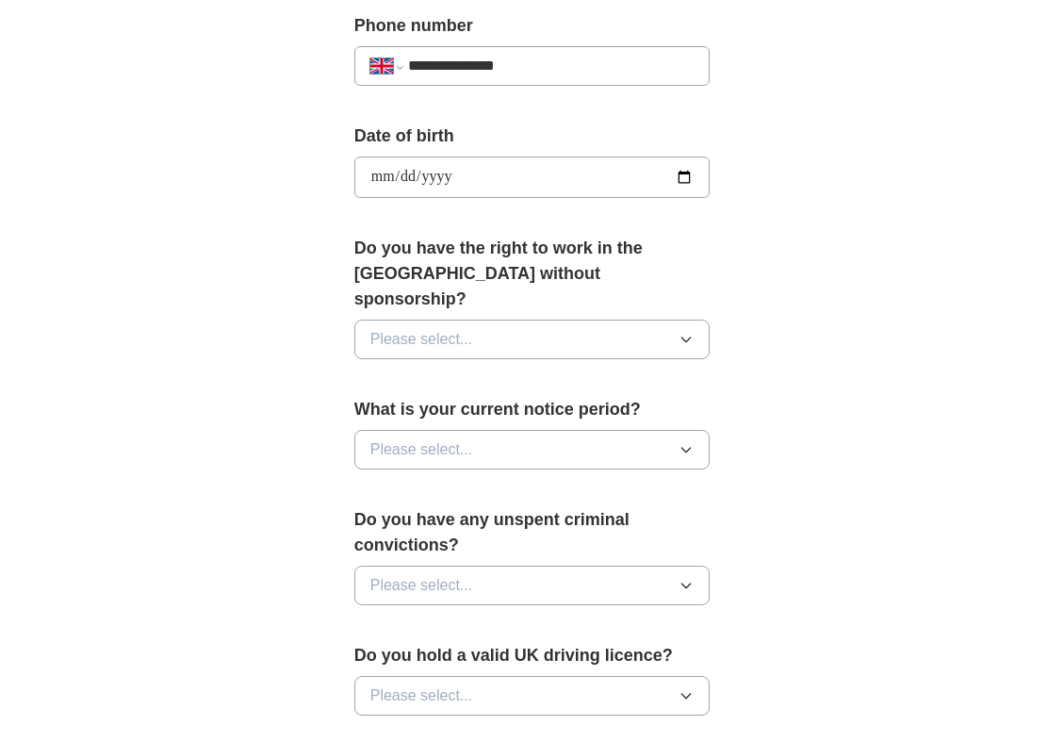
scroll to position [777, 0]
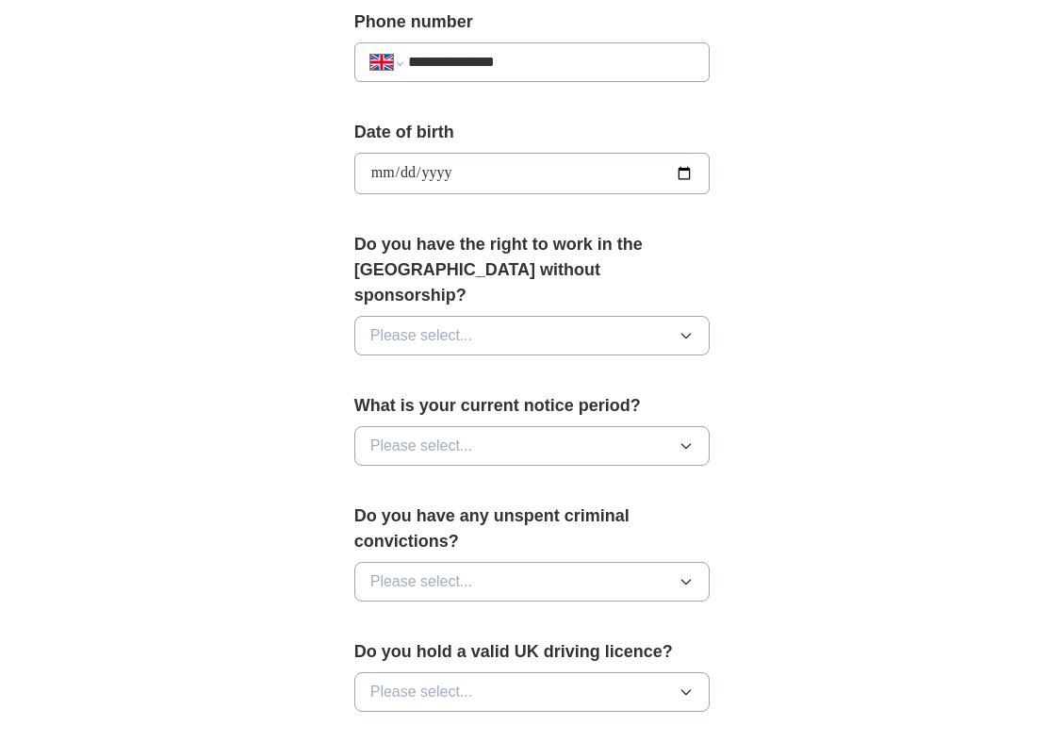
click at [688, 328] on icon "button" at bounding box center [686, 335] width 15 height 15
click at [638, 368] on div "Yes" at bounding box center [533, 379] width 324 height 23
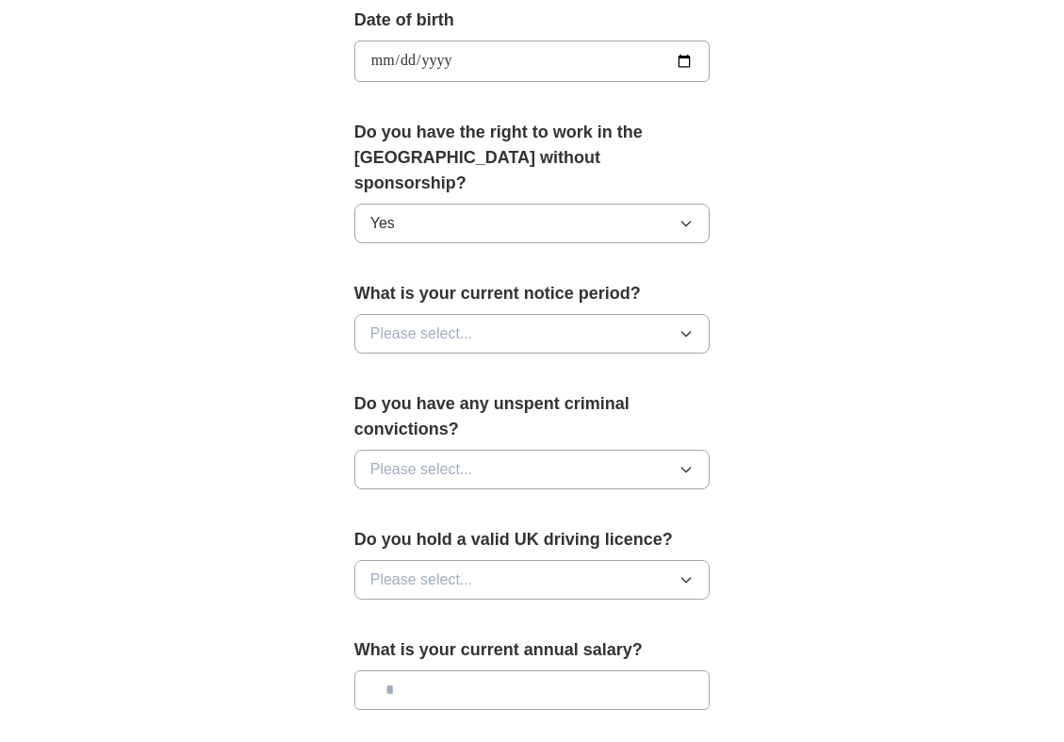
scroll to position [891, 0]
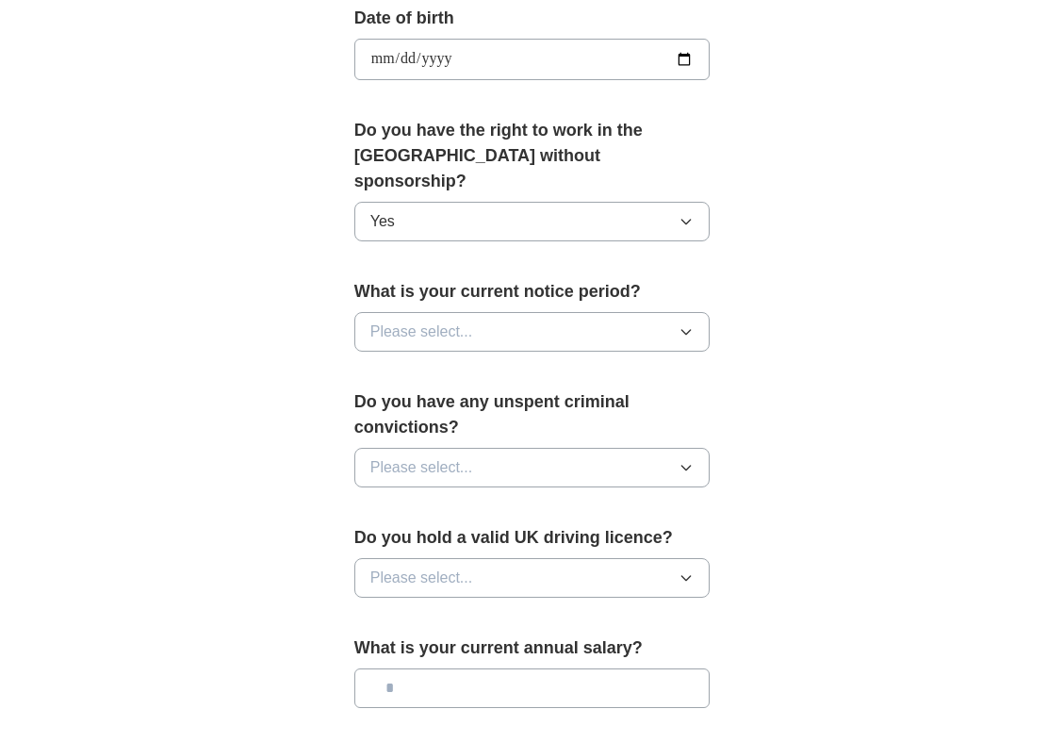
click at [686, 324] on icon "button" at bounding box center [686, 331] width 15 height 15
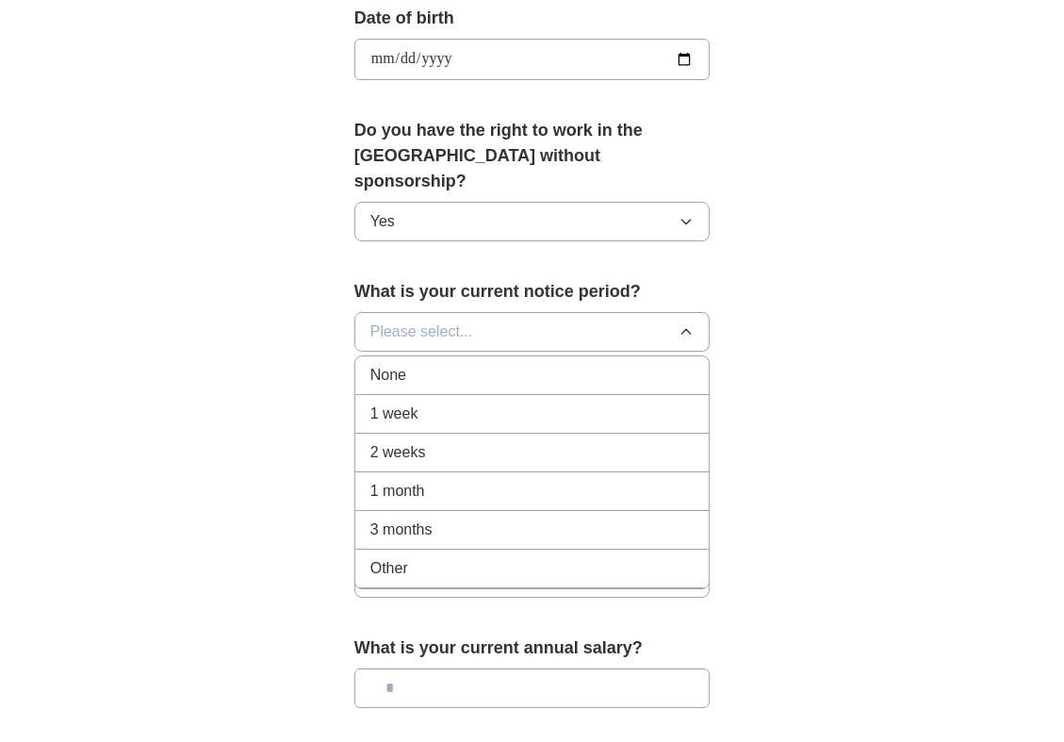
click at [547, 441] on div "2 weeks" at bounding box center [533, 452] width 324 height 23
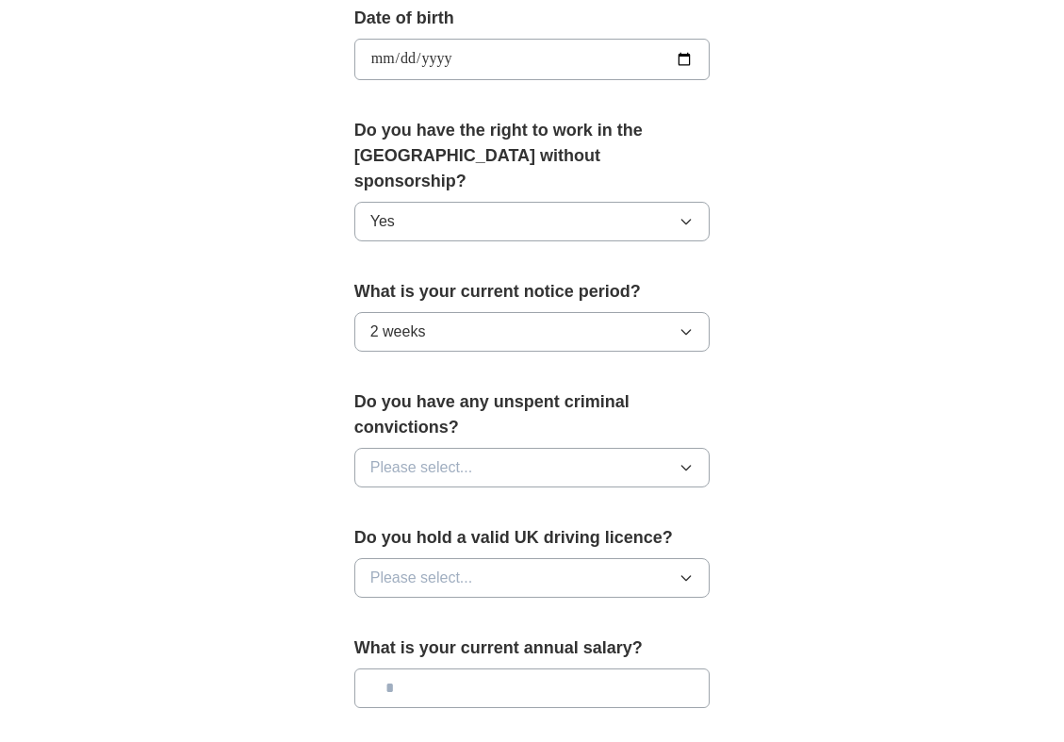
click at [690, 324] on icon "button" at bounding box center [686, 331] width 15 height 15
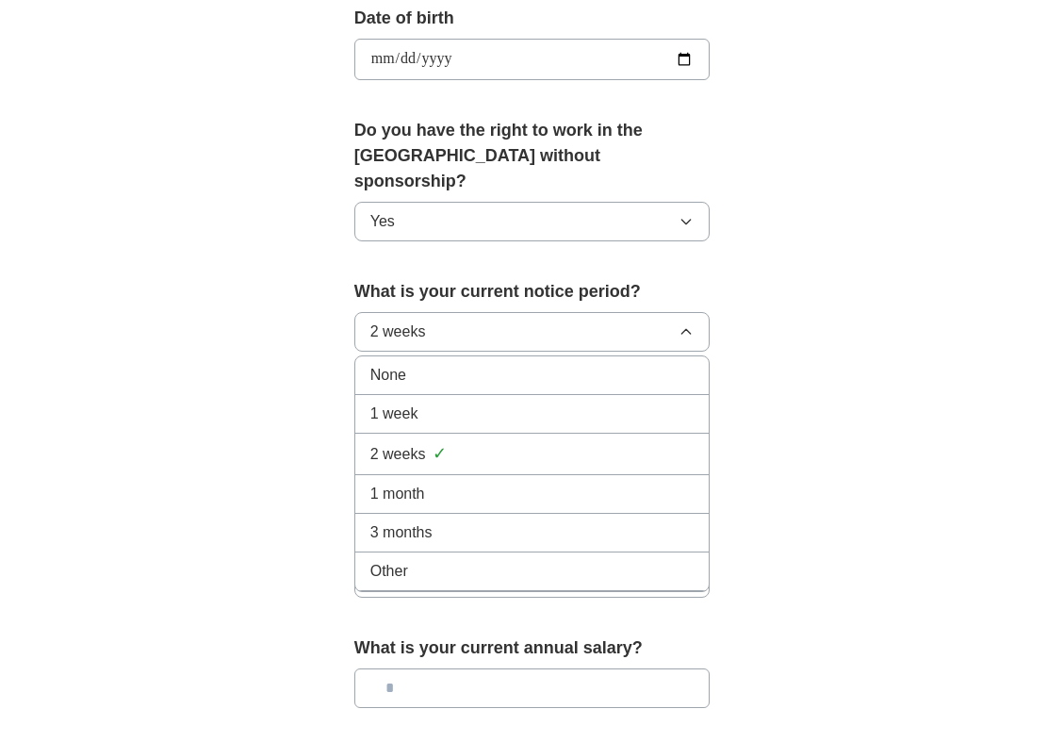
click at [515, 483] on div "1 month" at bounding box center [533, 494] width 324 height 23
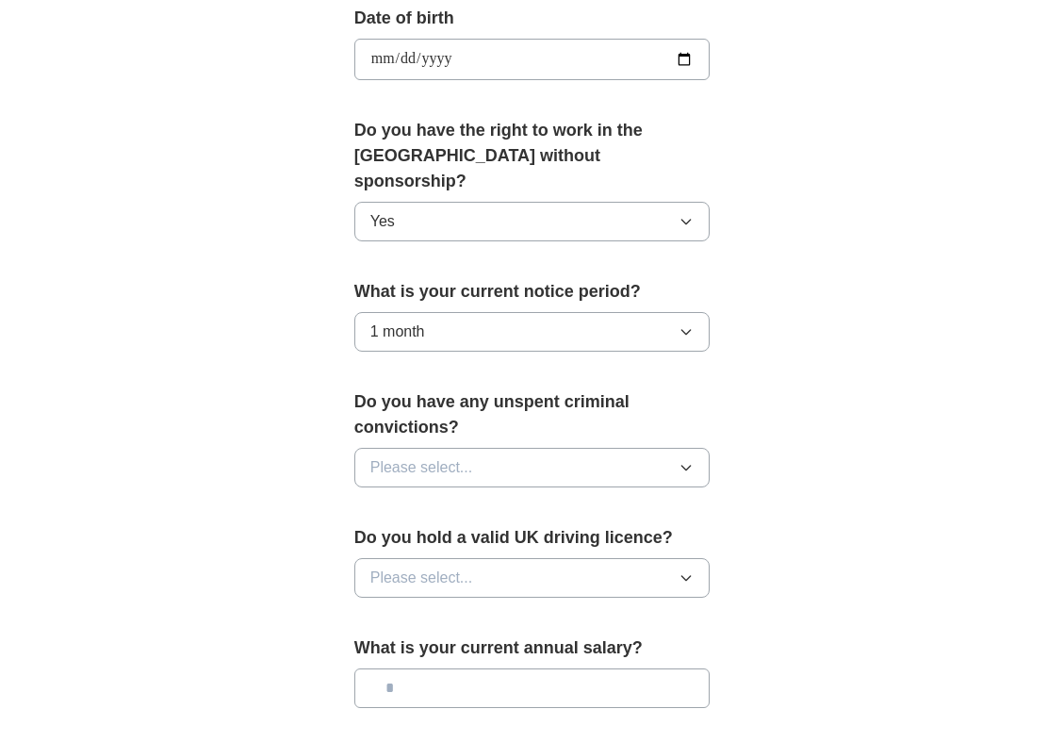
click at [686, 324] on icon "button" at bounding box center [686, 331] width 15 height 15
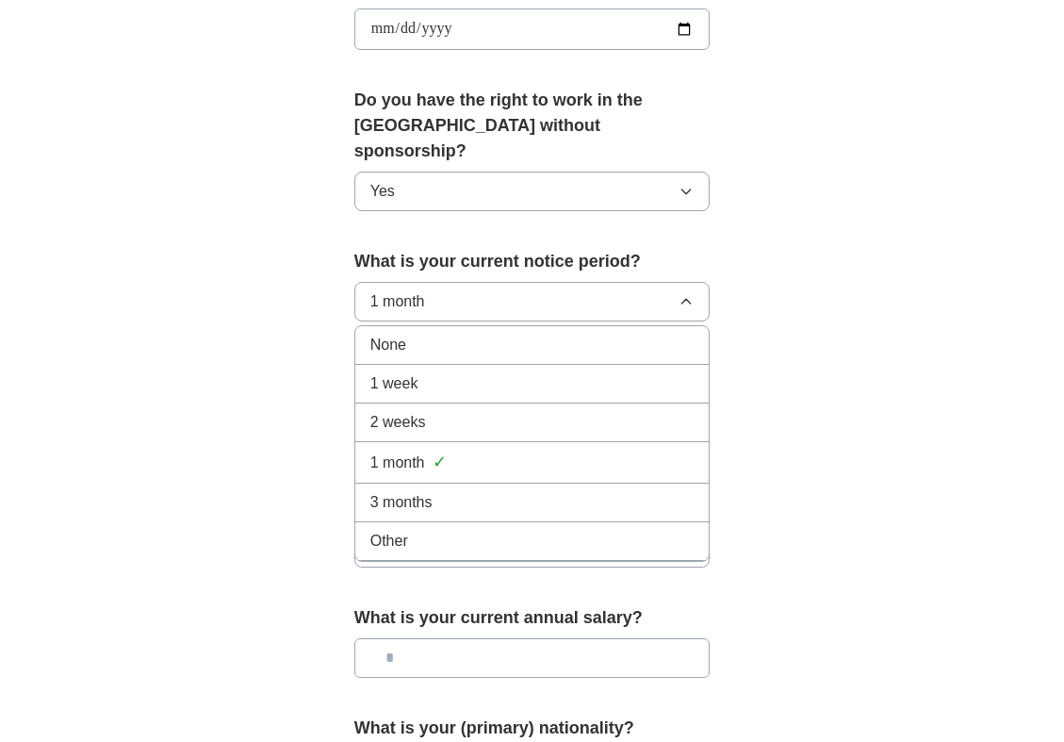
scroll to position [920, 0]
click at [773, 290] on div "**********" at bounding box center [532, 72] width 483 height 1659
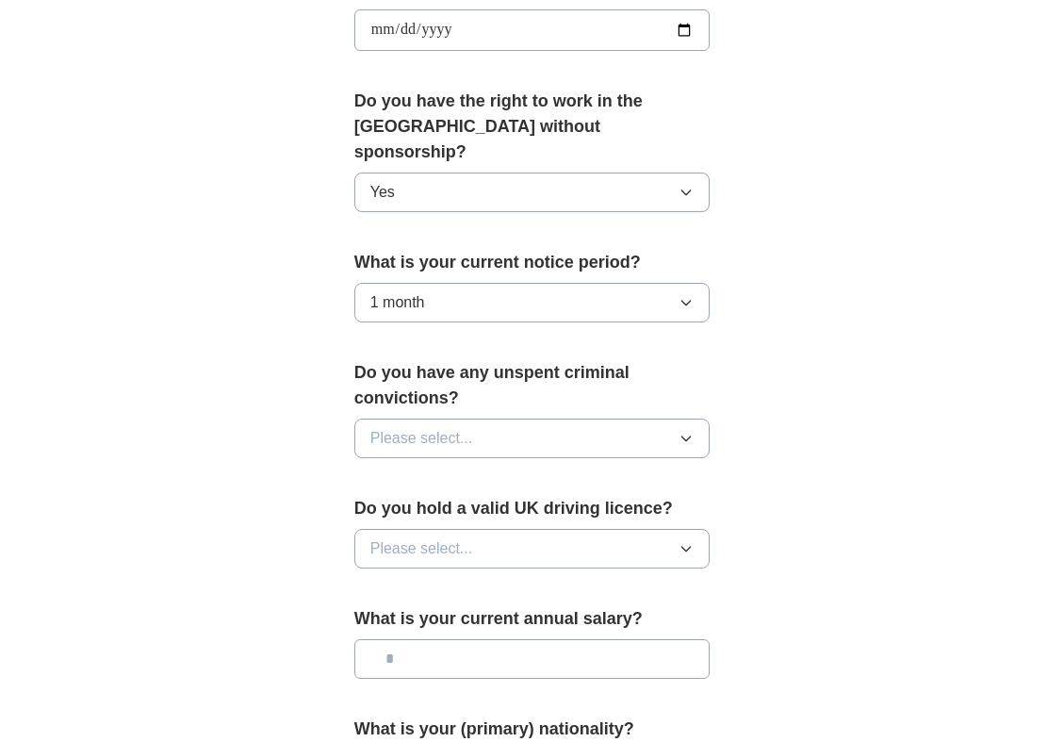
click at [687, 431] on icon "button" at bounding box center [686, 438] width 15 height 15
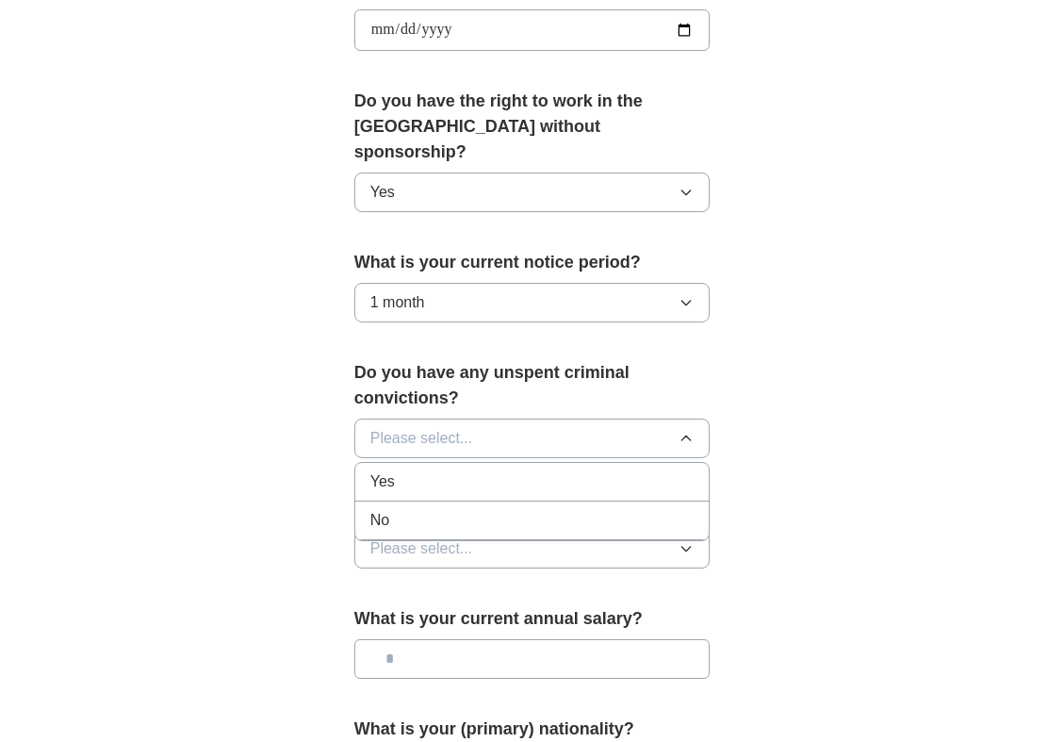
click at [612, 509] on div "No" at bounding box center [533, 520] width 324 height 23
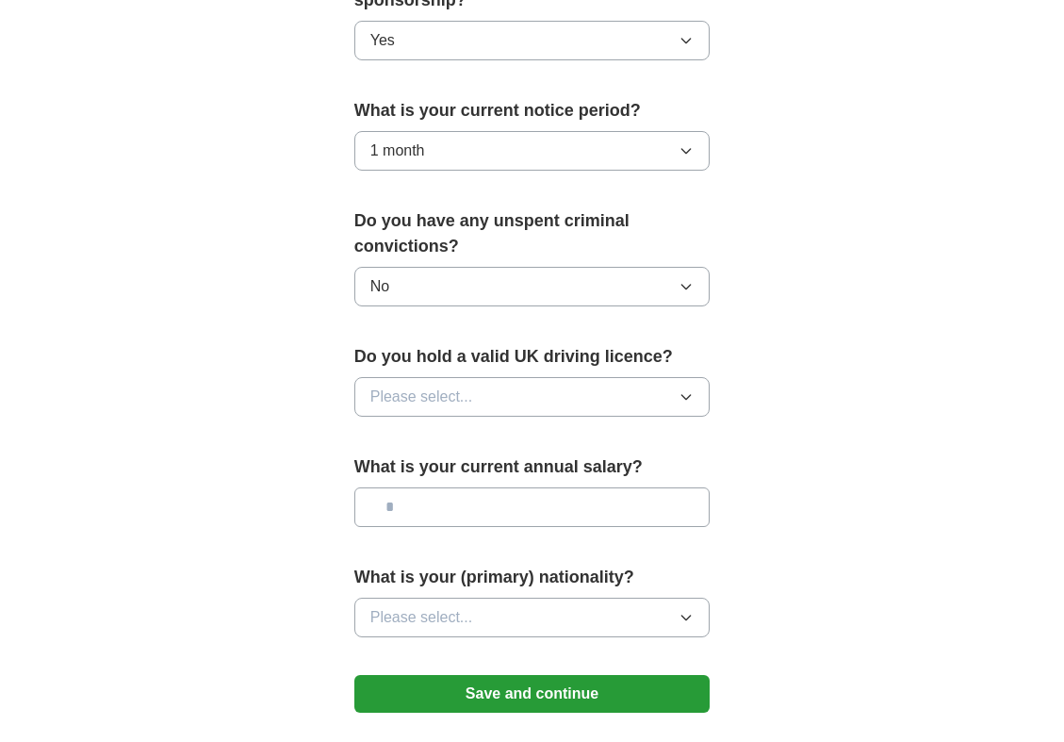
scroll to position [1084, 0]
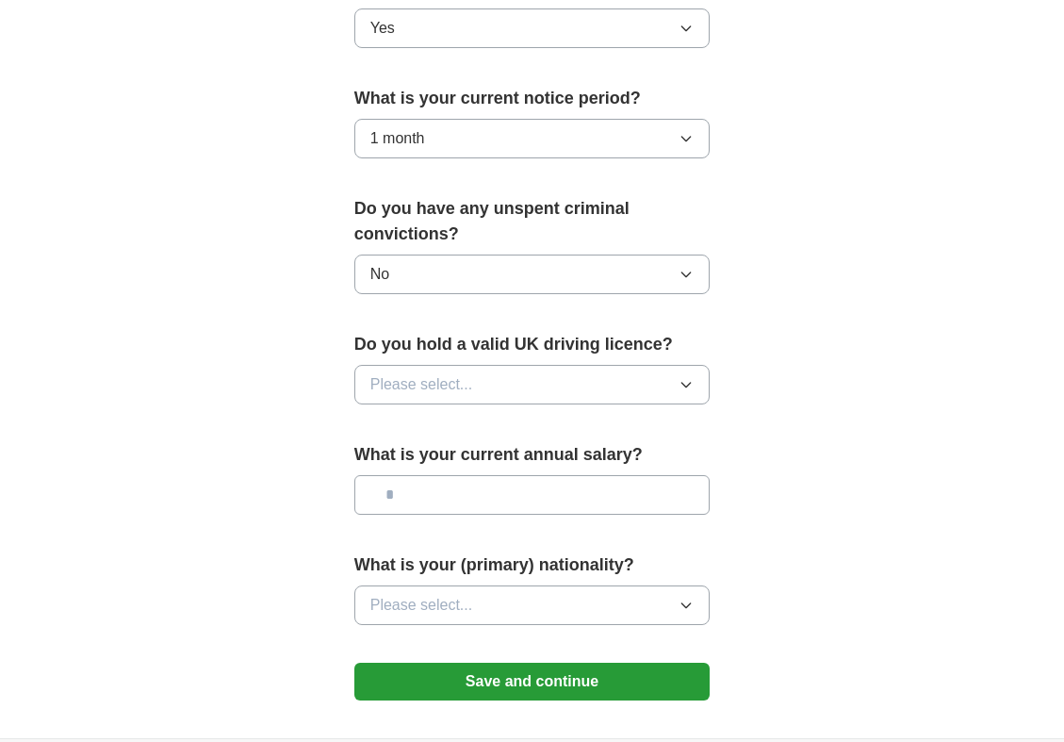
click at [687, 377] on icon "button" at bounding box center [686, 384] width 15 height 15
click at [647, 417] on div "Yes" at bounding box center [533, 428] width 324 height 23
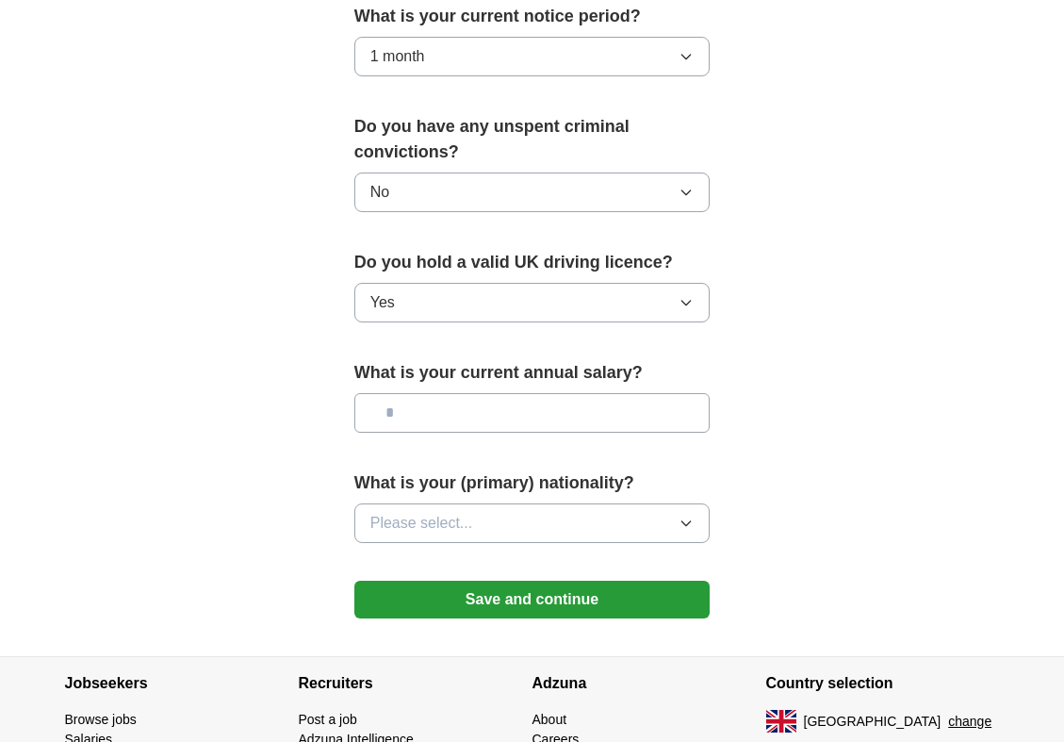
scroll to position [1180, 0]
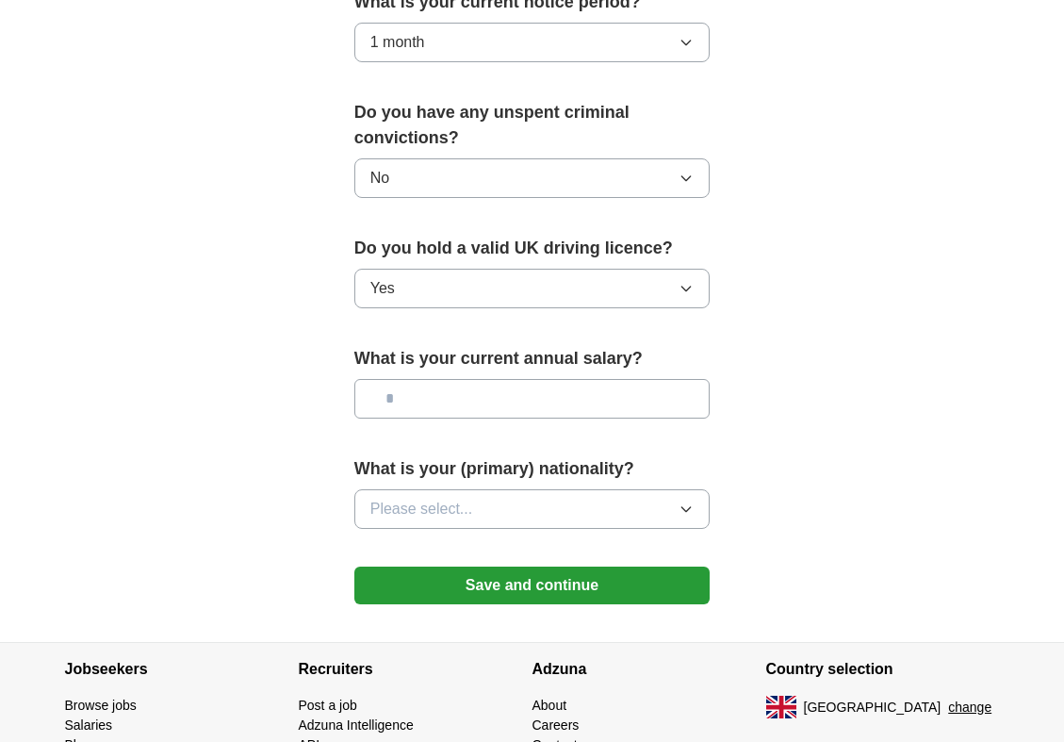
click at [672, 379] on input "text" at bounding box center [532, 399] width 356 height 40
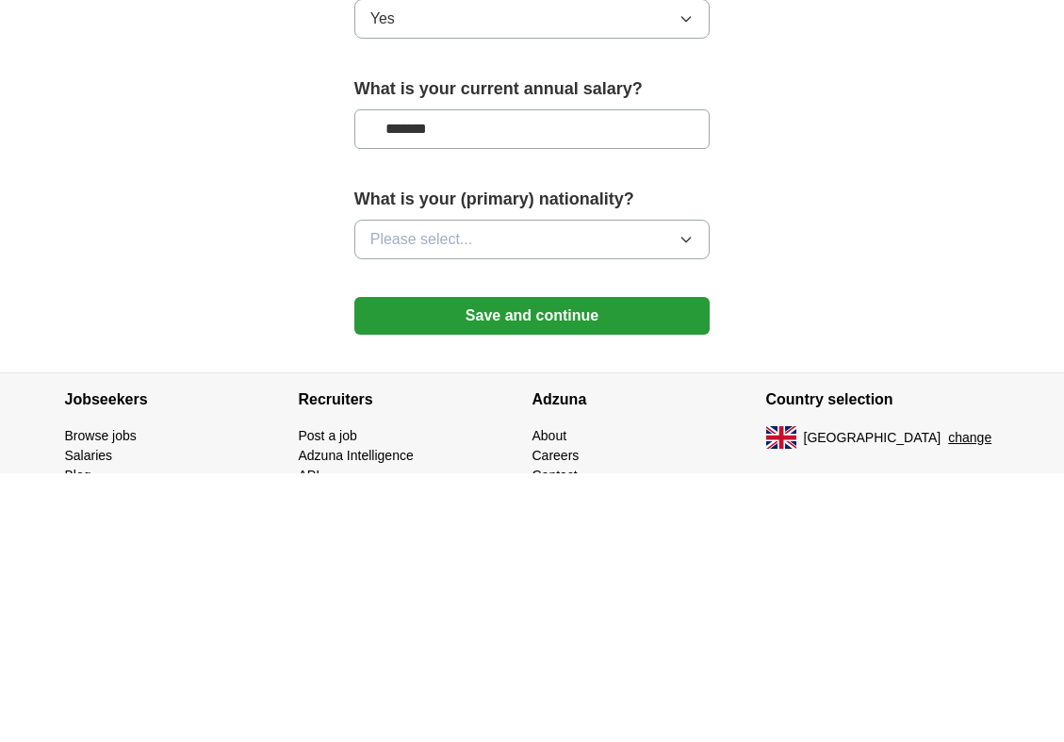
type input "*******"
click at [683, 502] on icon "button" at bounding box center [686, 509] width 15 height 15
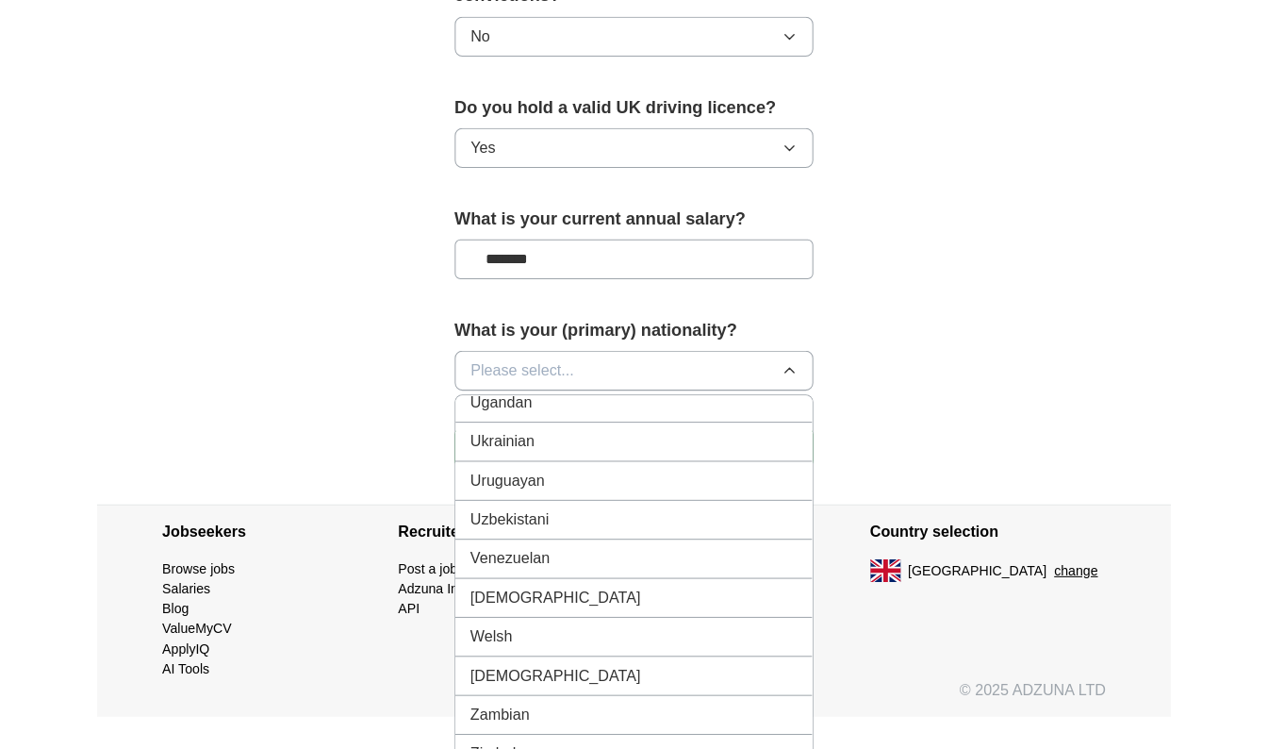
scroll to position [1268, 0]
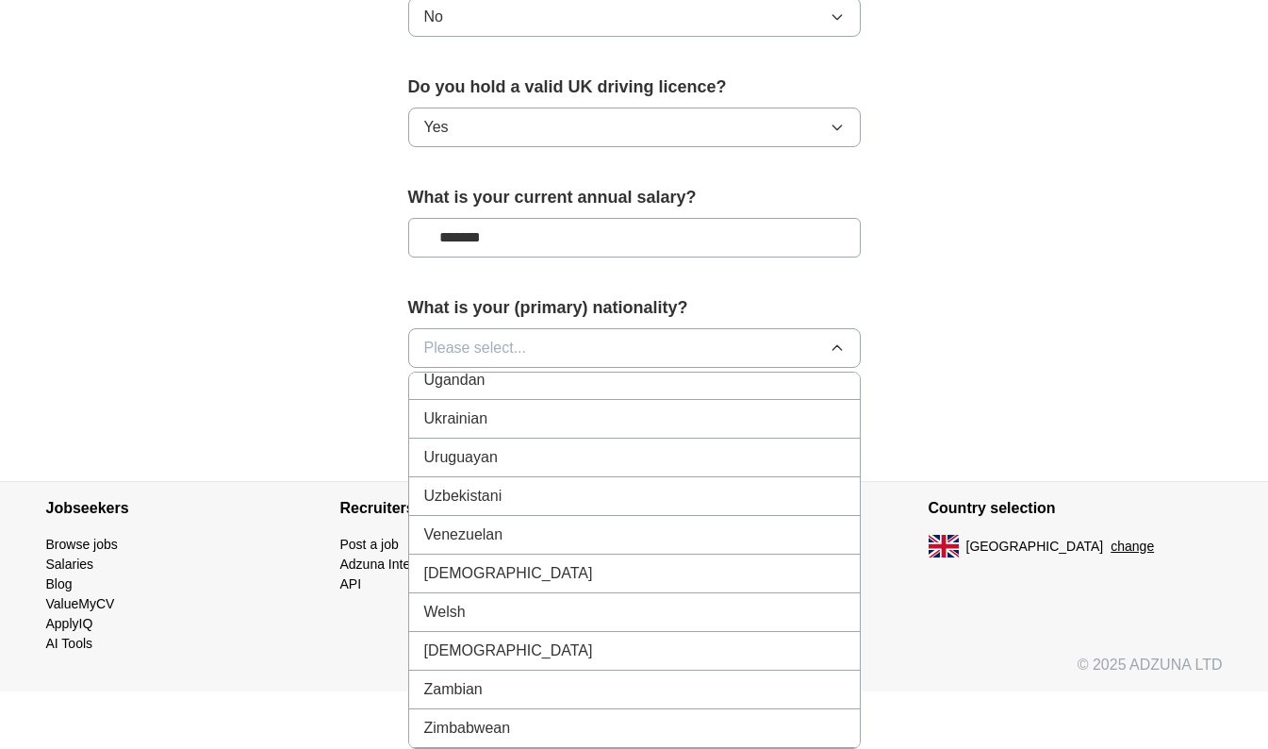
click at [634, 690] on div "Zambian" at bounding box center [634, 689] width 420 height 23
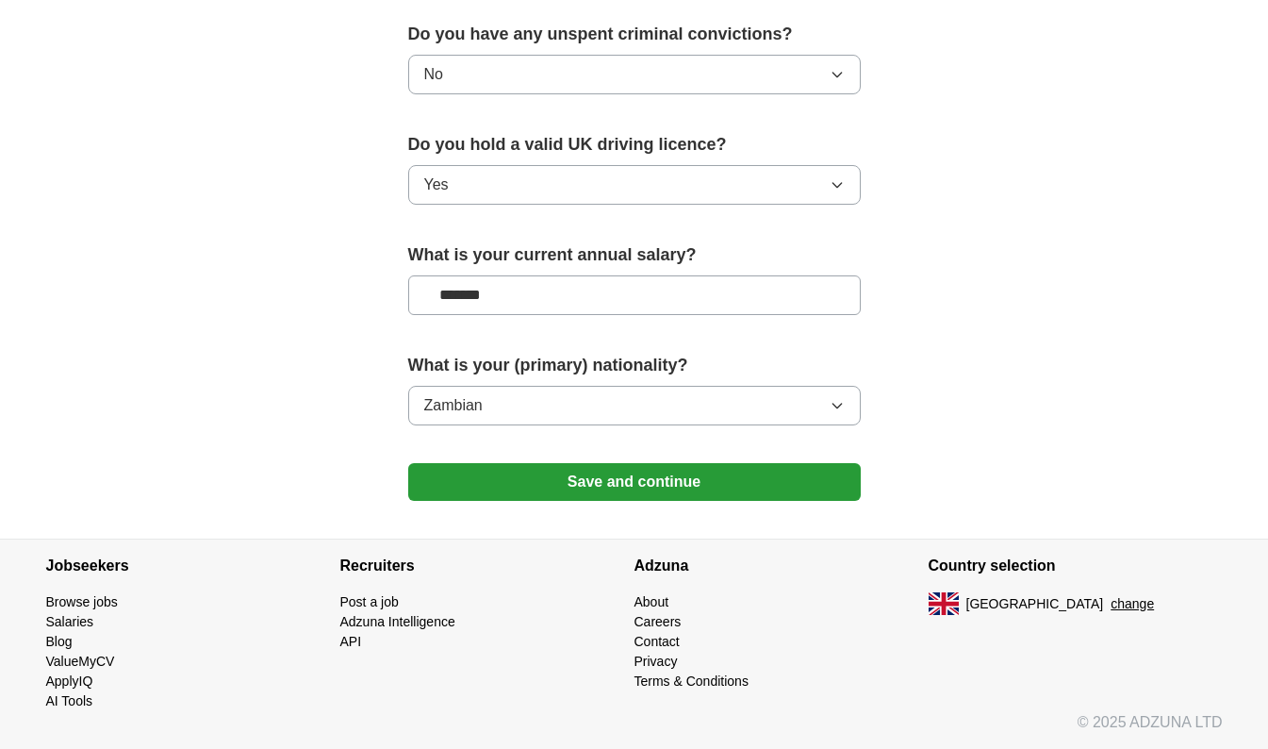
click at [834, 397] on button "Zambian" at bounding box center [634, 406] width 453 height 40
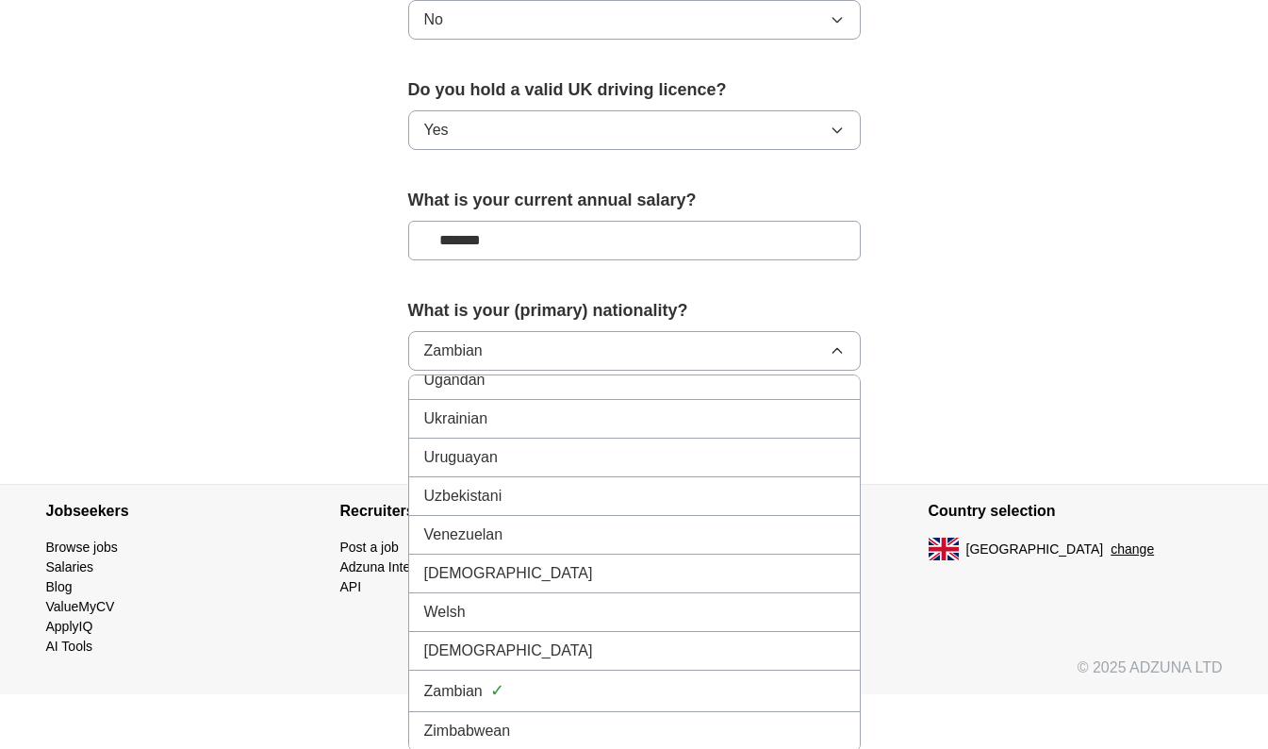
scroll to position [1268, 0]
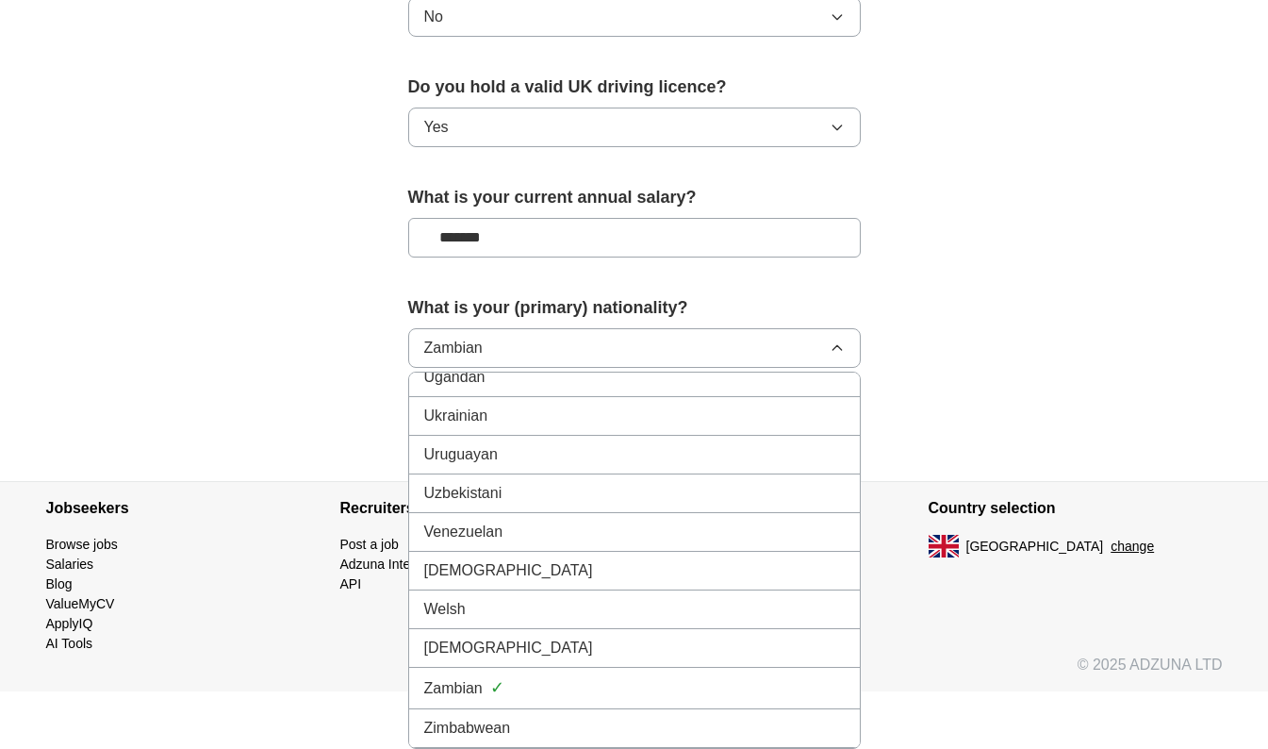
click at [502, 354] on button "Zambian" at bounding box center [634, 348] width 453 height 40
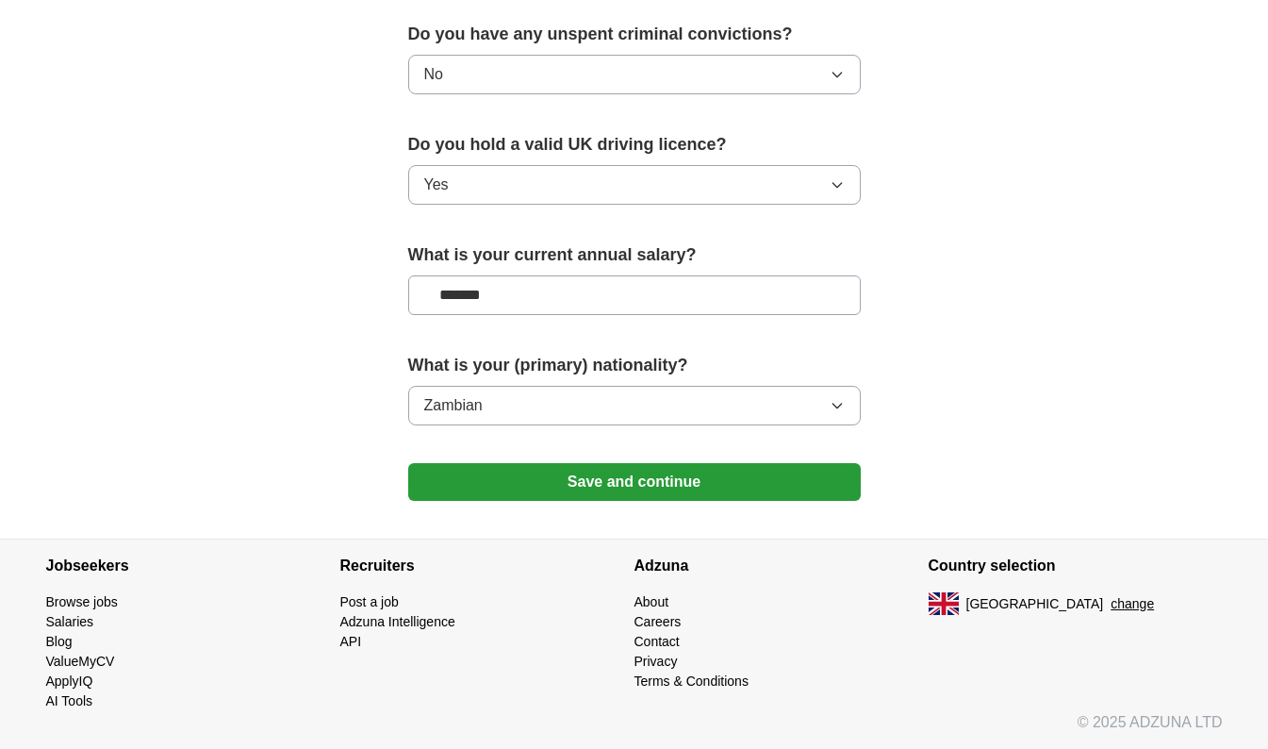
click at [515, 396] on button "Zambian" at bounding box center [634, 406] width 453 height 40
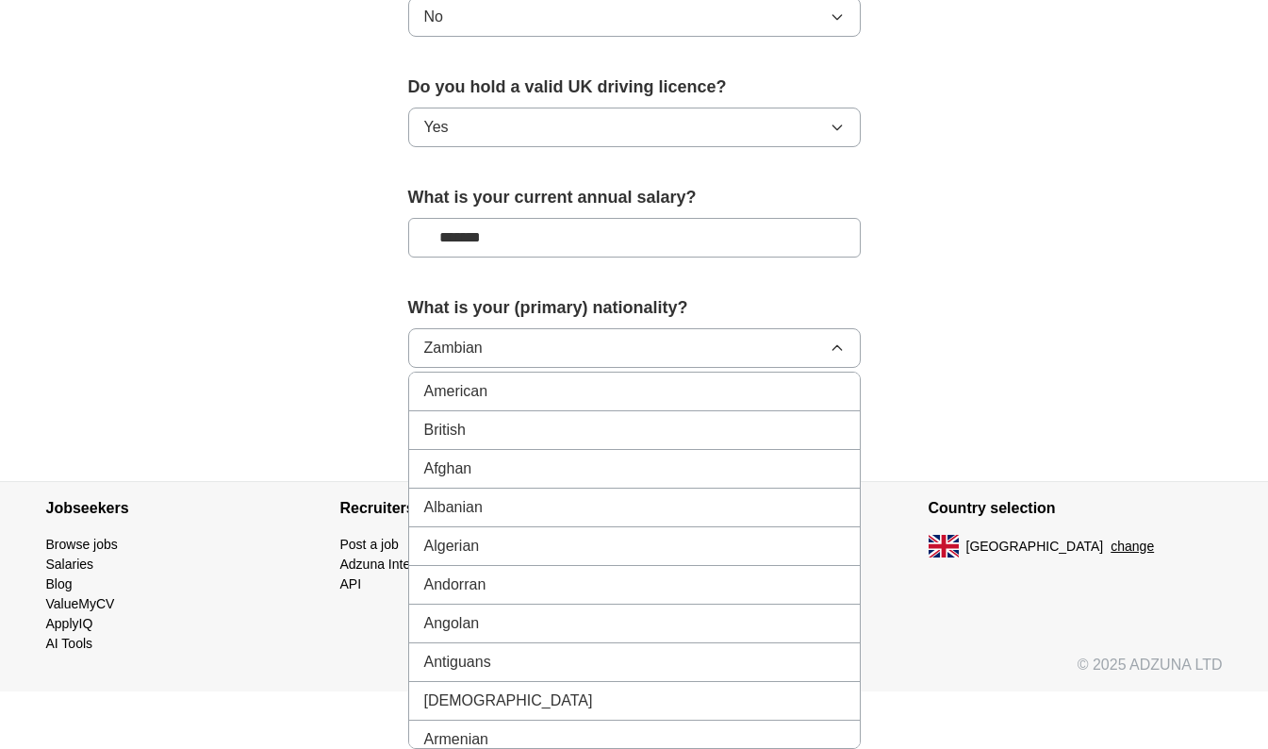
click at [540, 338] on button "Zambian" at bounding box center [634, 348] width 453 height 40
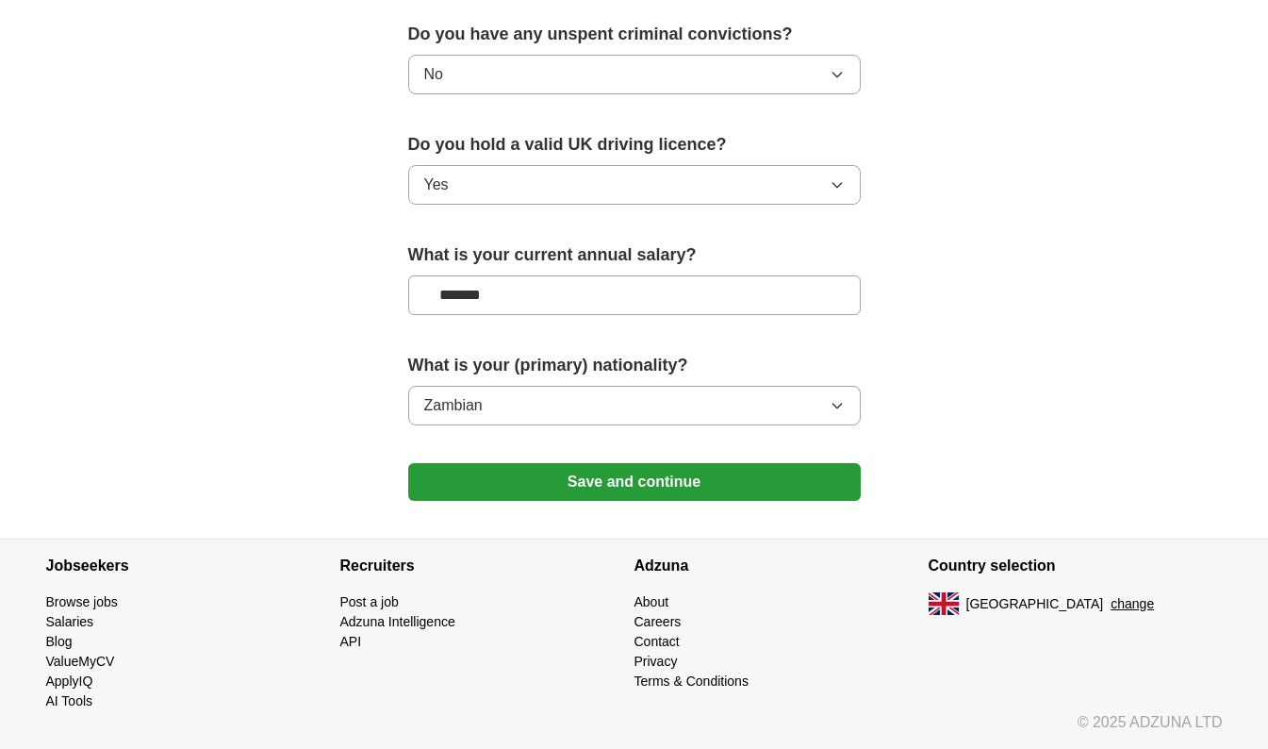
click at [509, 412] on button "Zambian" at bounding box center [634, 406] width 453 height 40
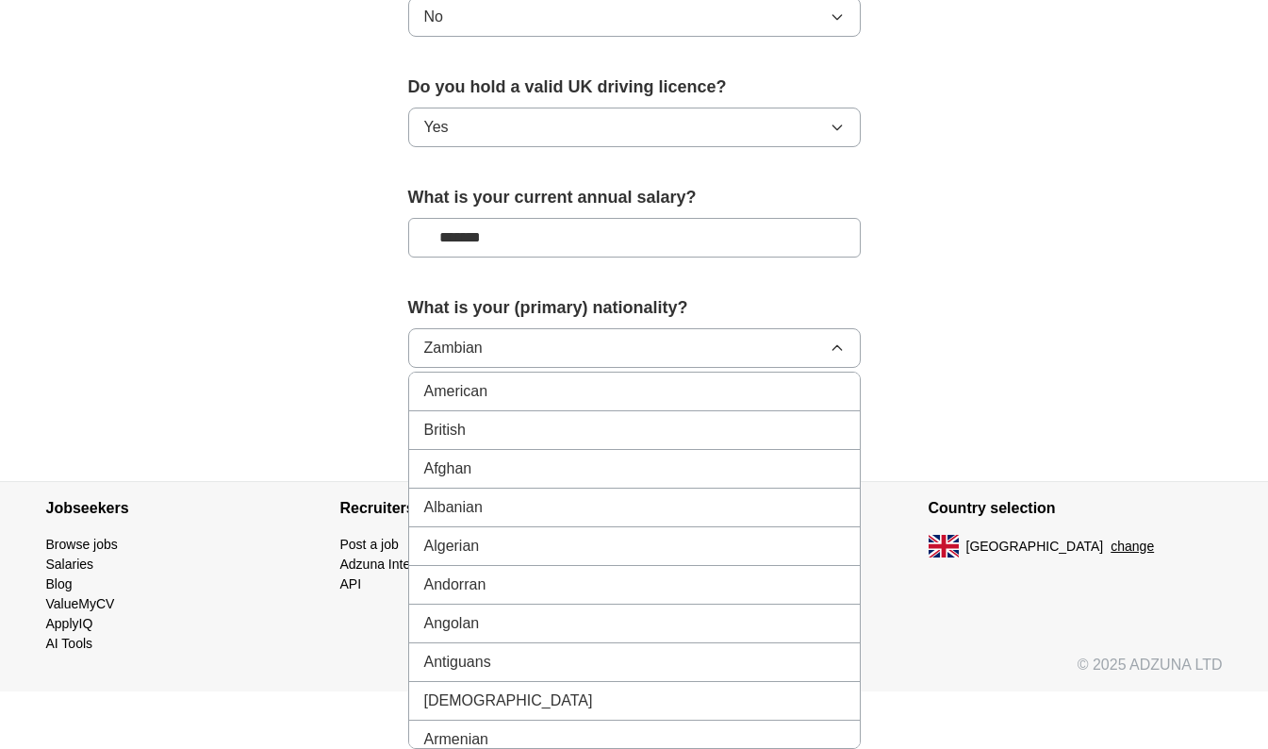
click at [588, 594] on div "Andorran" at bounding box center [634, 584] width 420 height 23
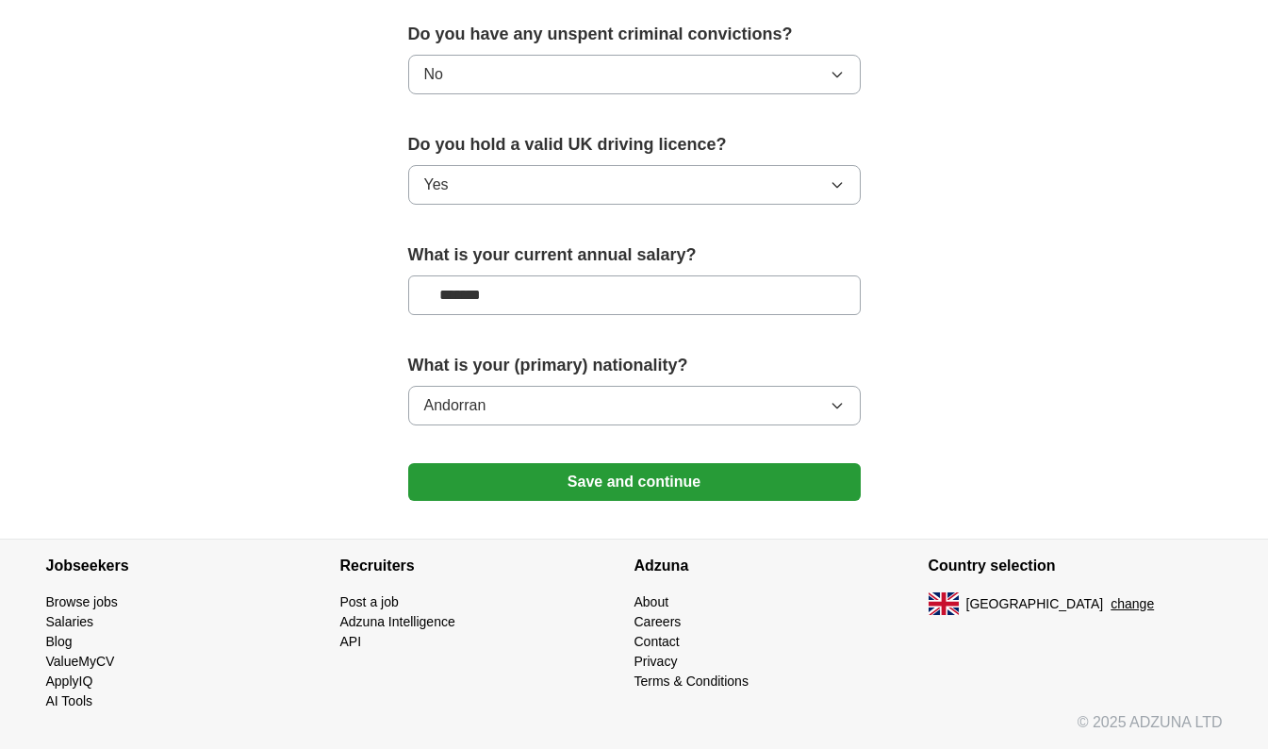
click at [838, 404] on icon "button" at bounding box center [837, 405] width 15 height 15
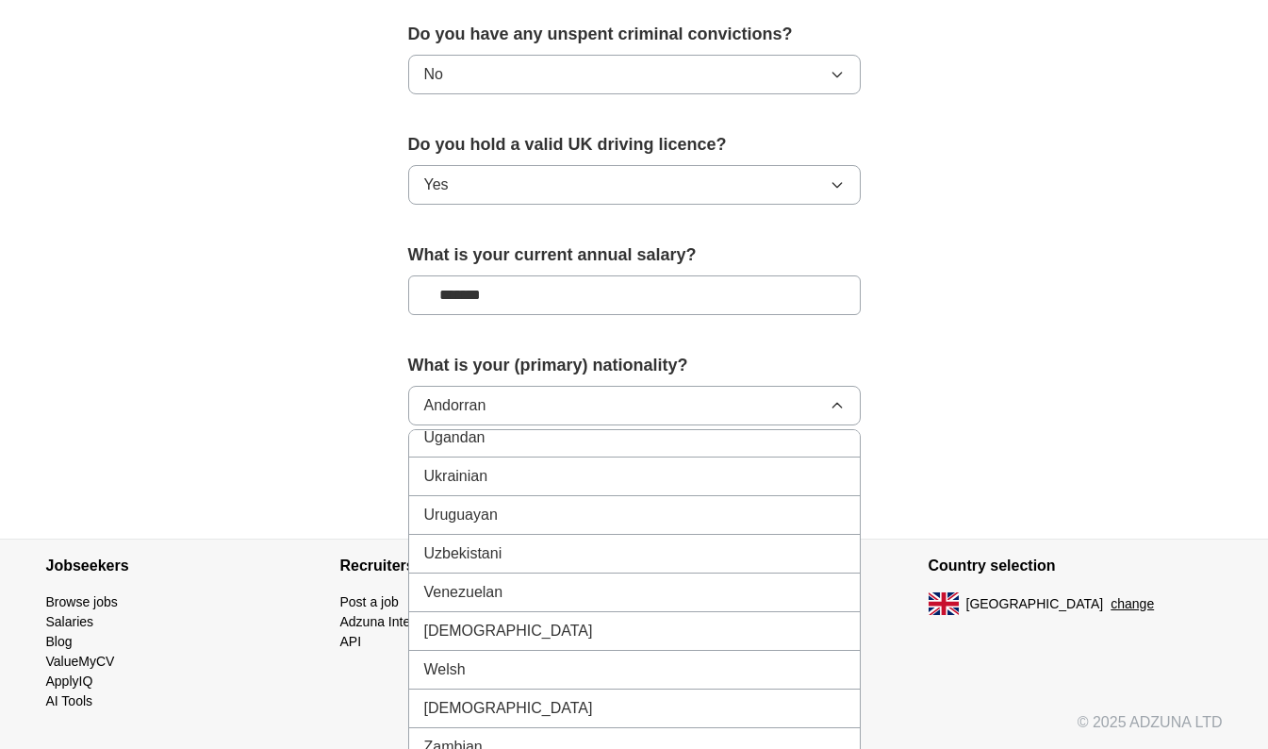
scroll to position [1268, 0]
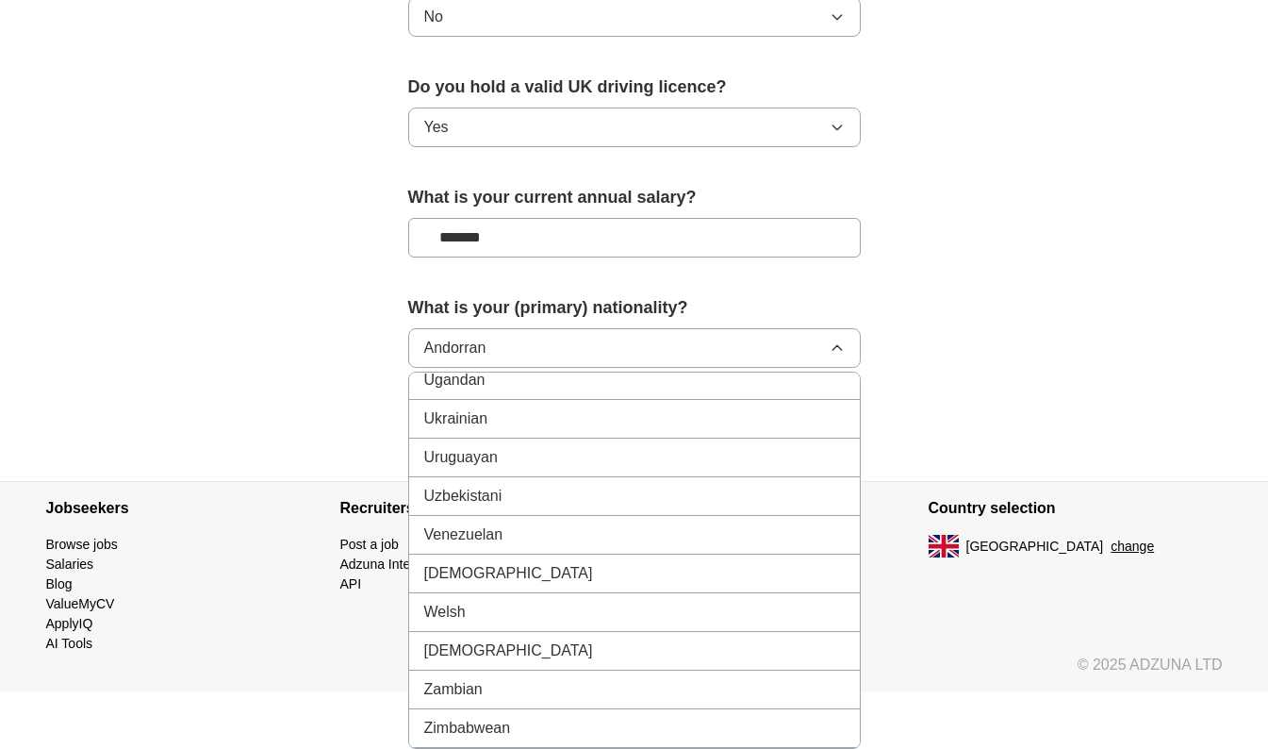
click at [701, 700] on div "Zambian" at bounding box center [634, 689] width 420 height 23
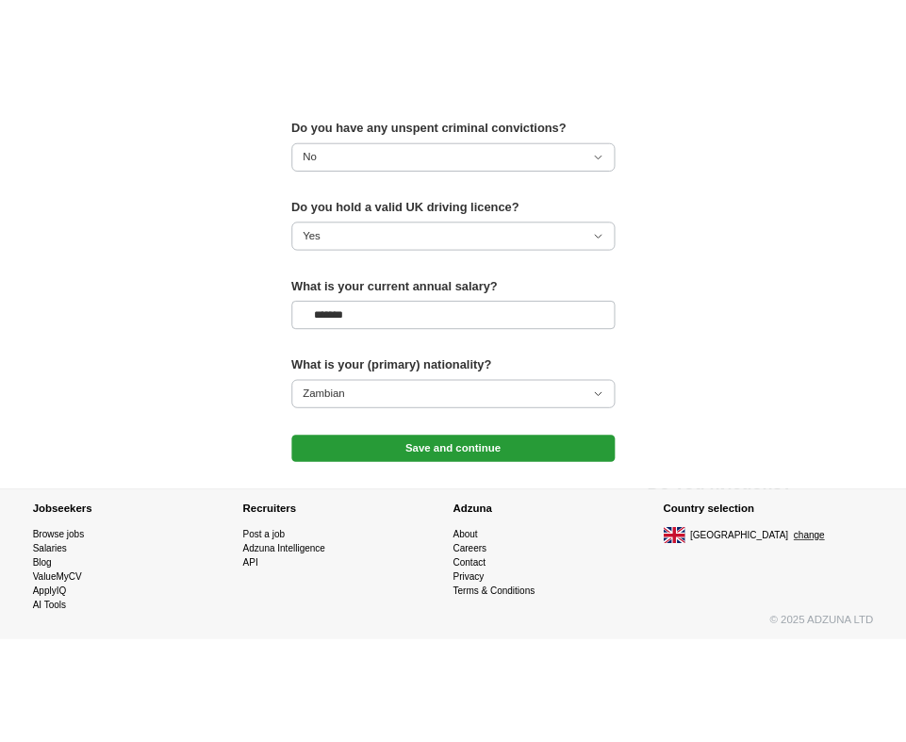
scroll to position [1211, 0]
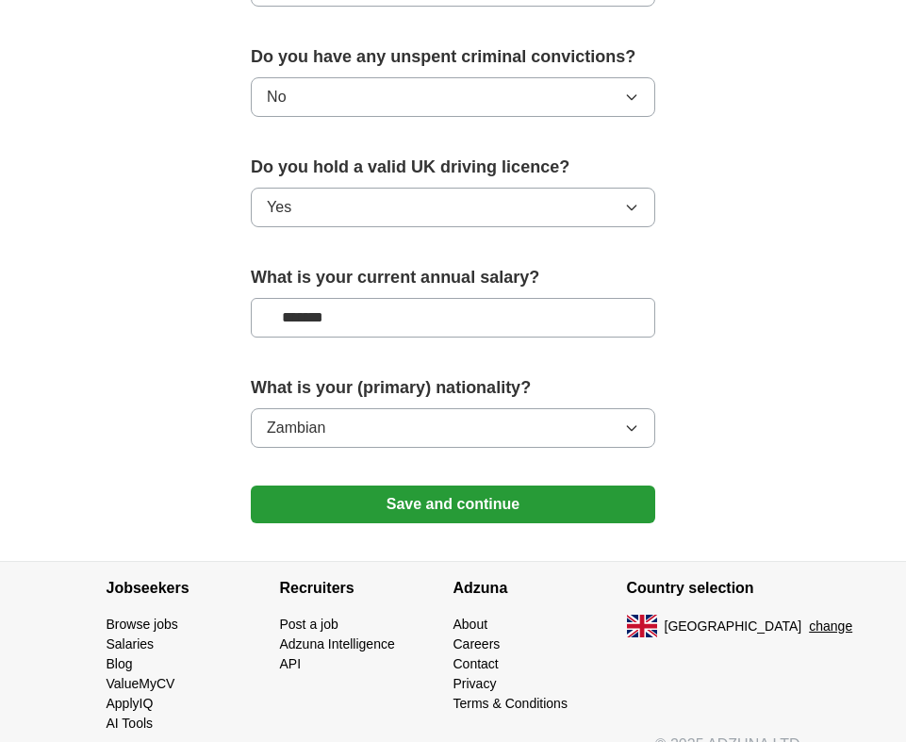
click at [491, 424] on button "Zambian" at bounding box center [453, 428] width 404 height 40
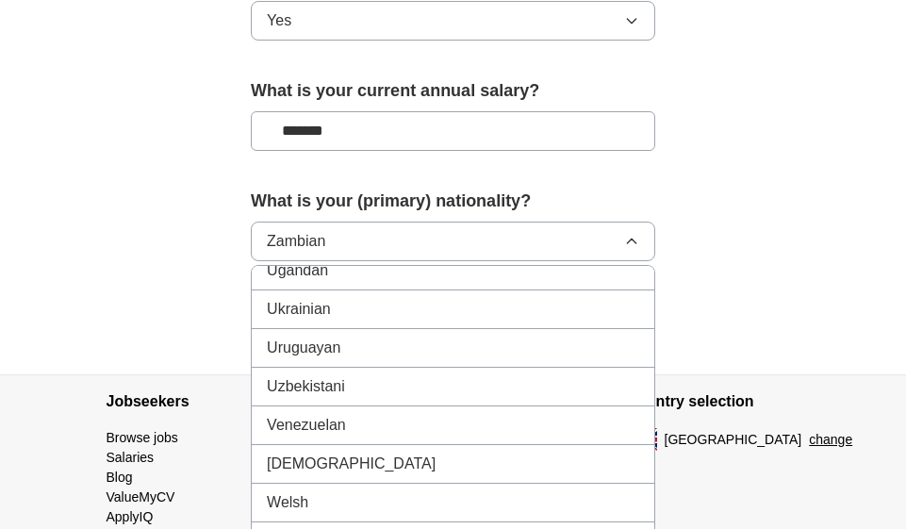
scroll to position [1510, 0]
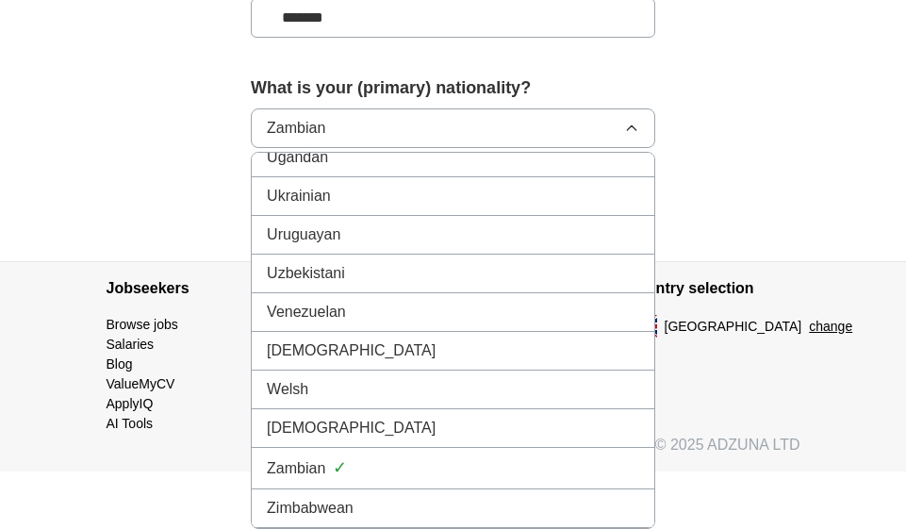
click at [475, 515] on div "Zimbabwean" at bounding box center [453, 508] width 372 height 23
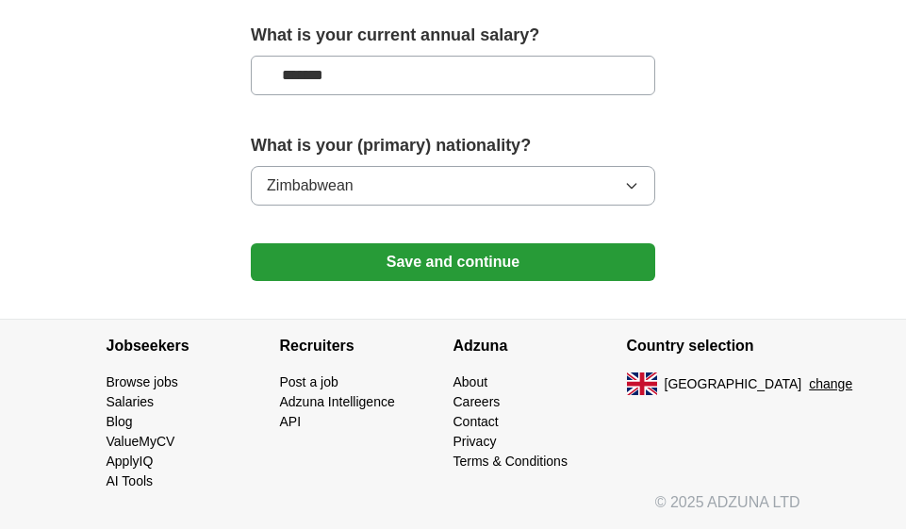
click at [568, 255] on button "Save and continue" at bounding box center [453, 262] width 404 height 38
